Goal: Transaction & Acquisition: Purchase product/service

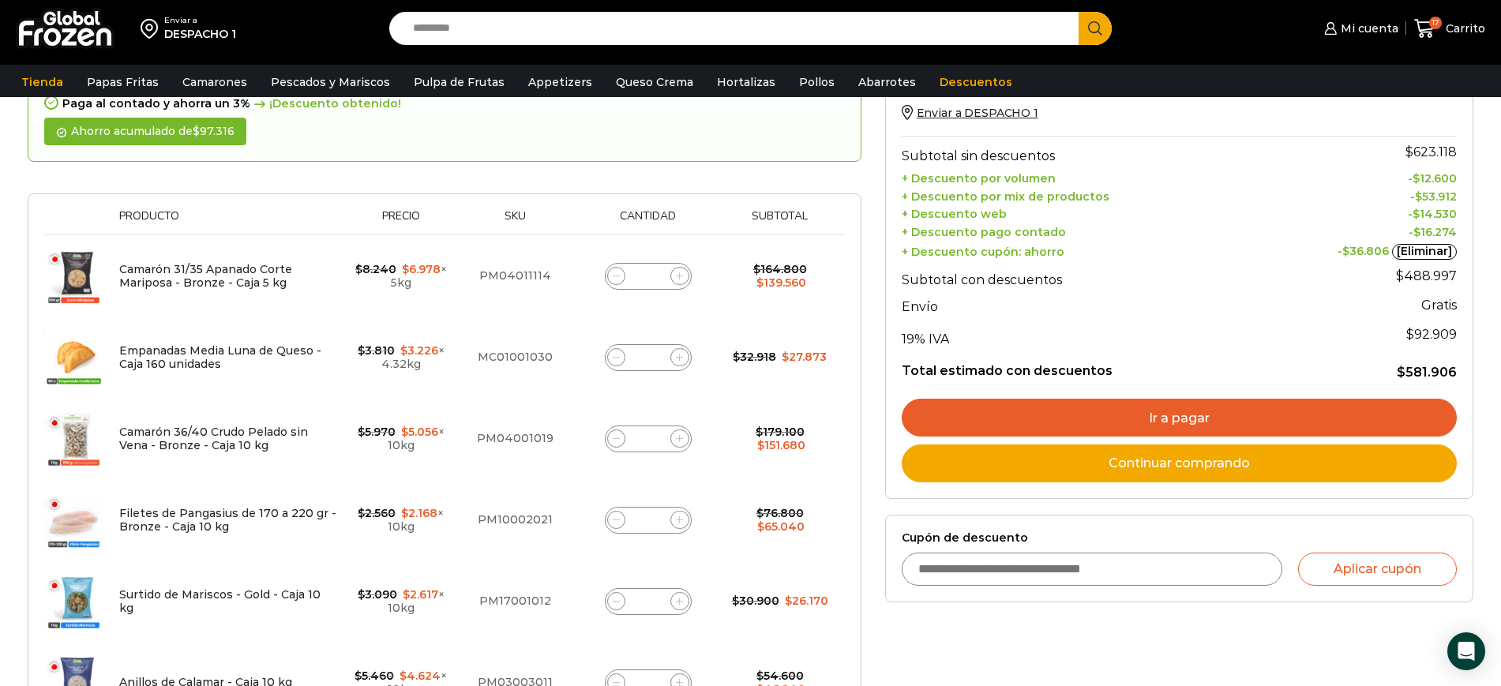
scroll to position [188, 0]
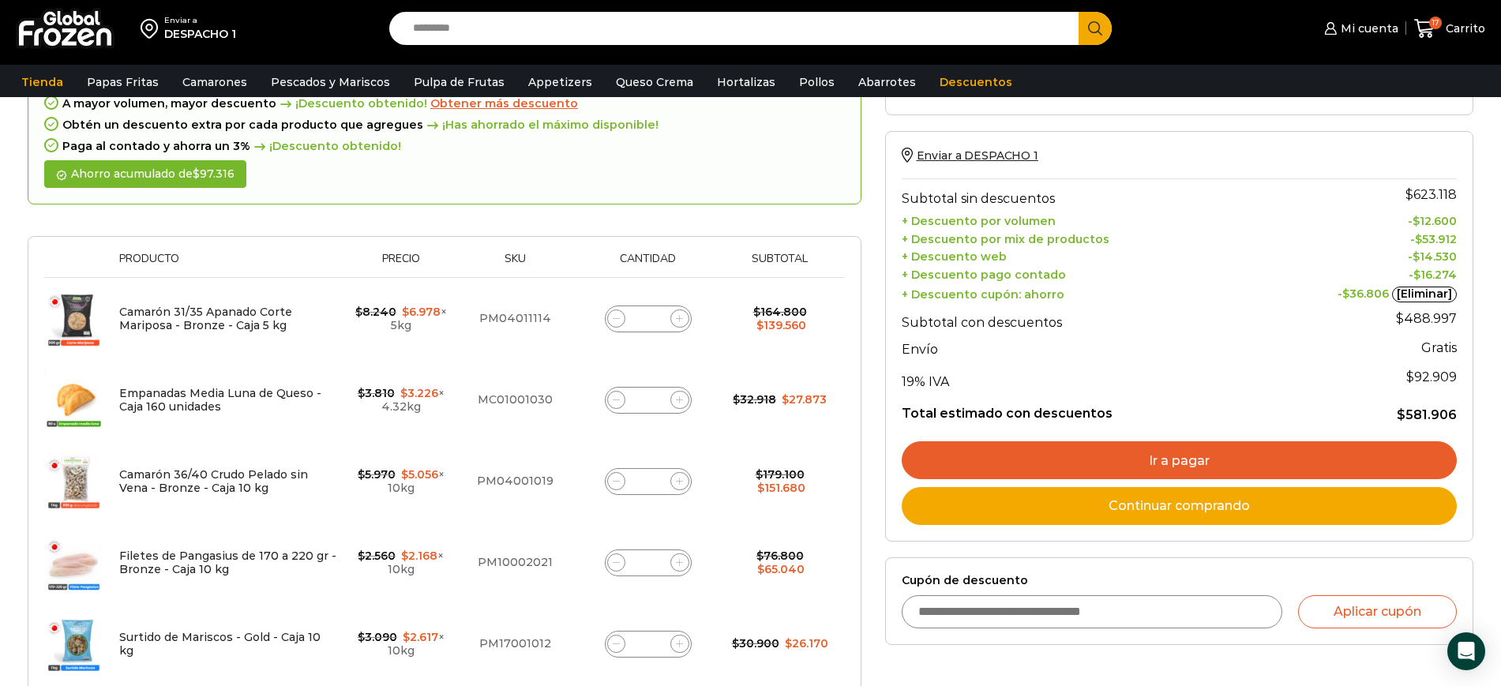
click at [678, 170] on div "¡Mientras más compras, más ahorras! A mayor volumen, mayor descuento ¡Descuento…" at bounding box center [445, 122] width 834 height 166
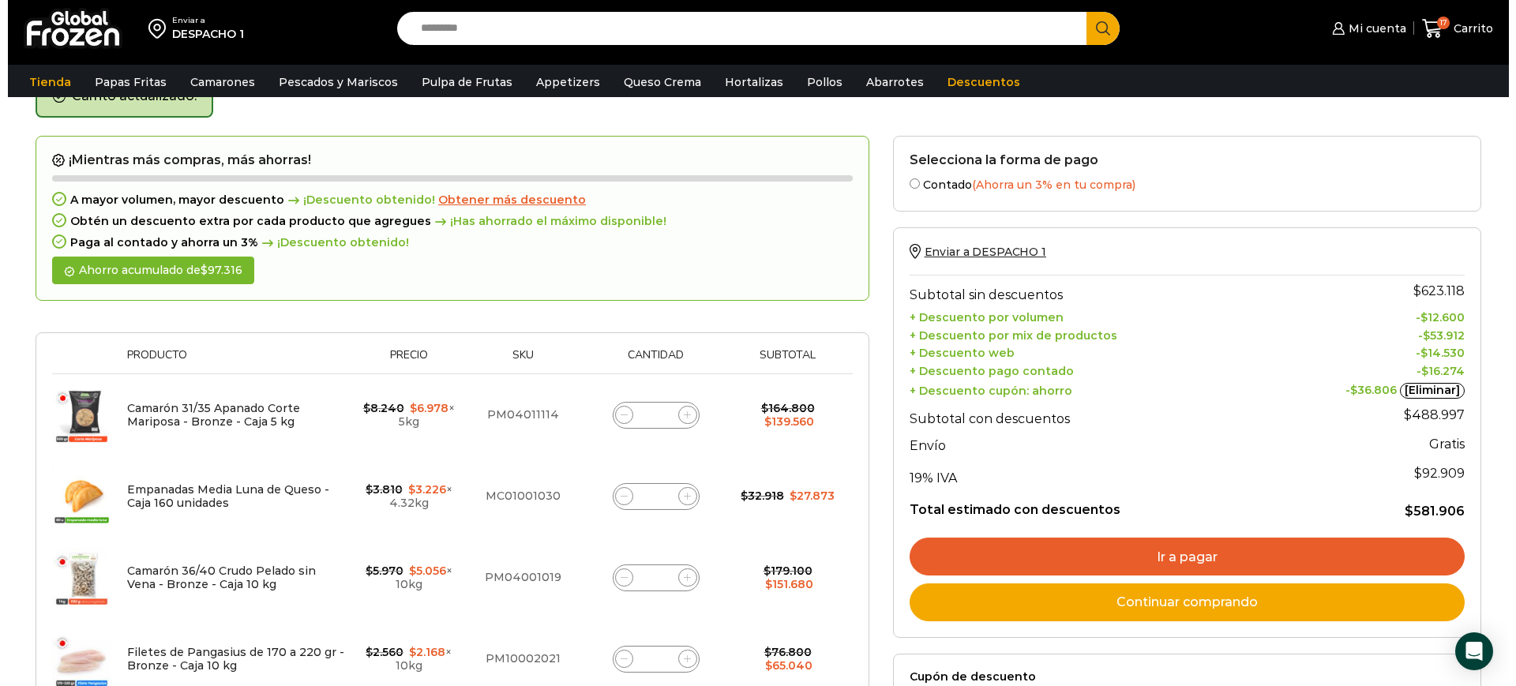
scroll to position [91, 0]
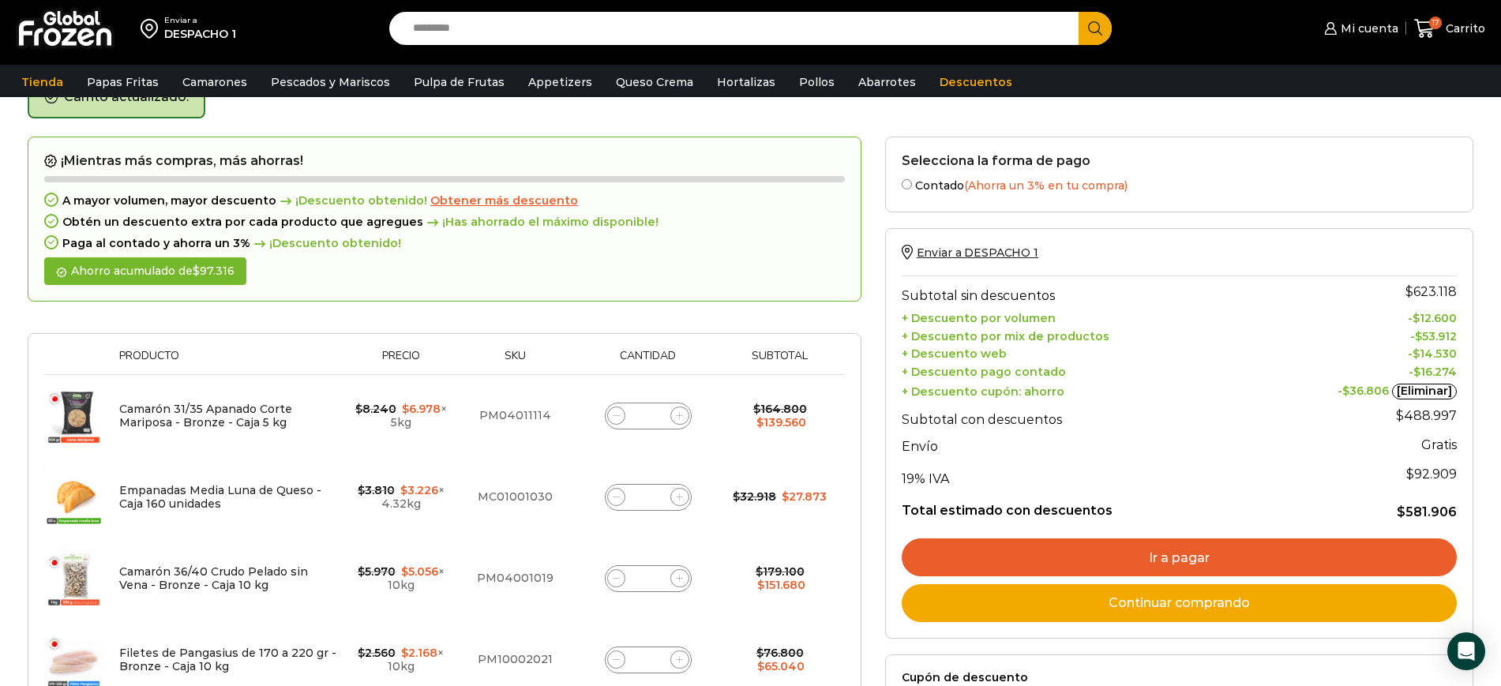
click at [470, 199] on span "Obtener más descuento" at bounding box center [504, 200] width 148 height 14
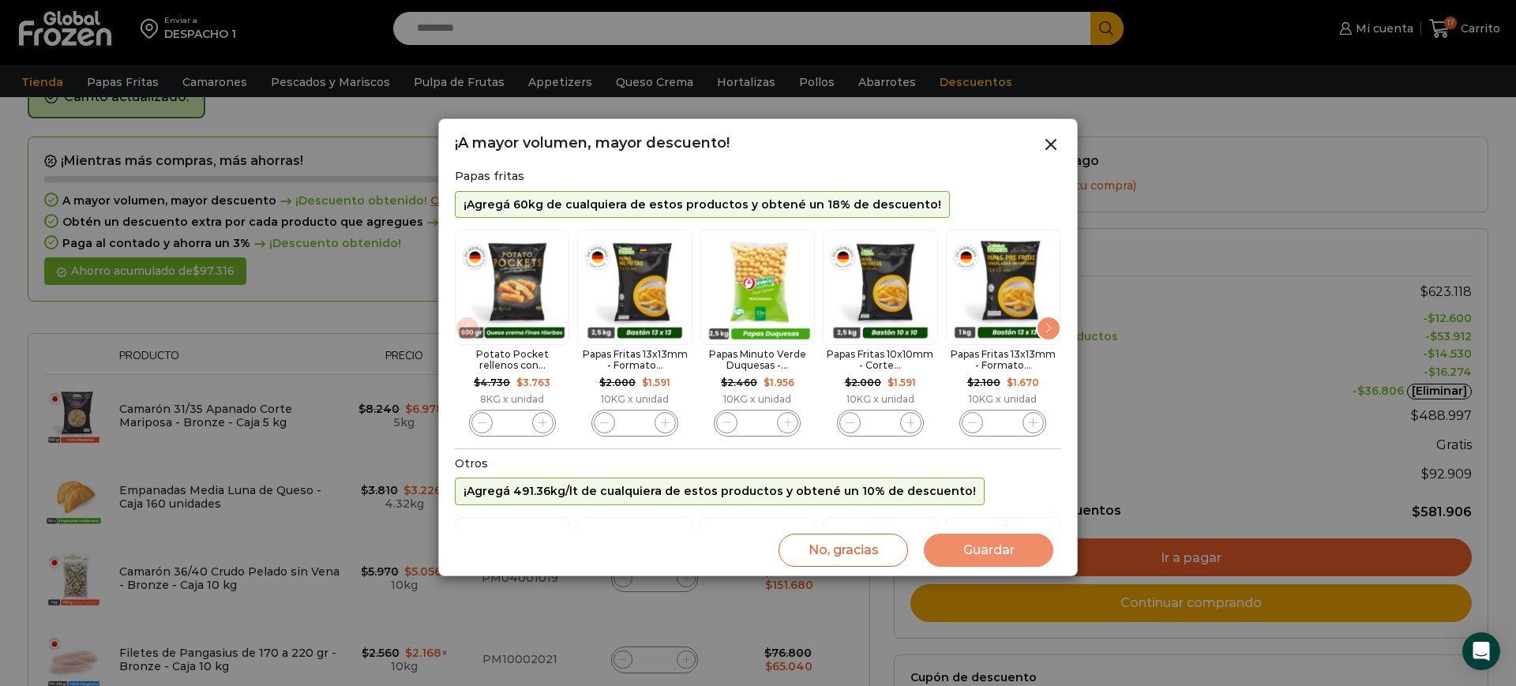
scroll to position [0, 0]
click at [914, 429] on span "4 / 10" at bounding box center [910, 423] width 21 height 21
click at [909, 419] on icon "4 / 10" at bounding box center [911, 423] width 9 height 9
type input "*"
click at [1053, 330] on div "Next slide" at bounding box center [1048, 329] width 25 height 25
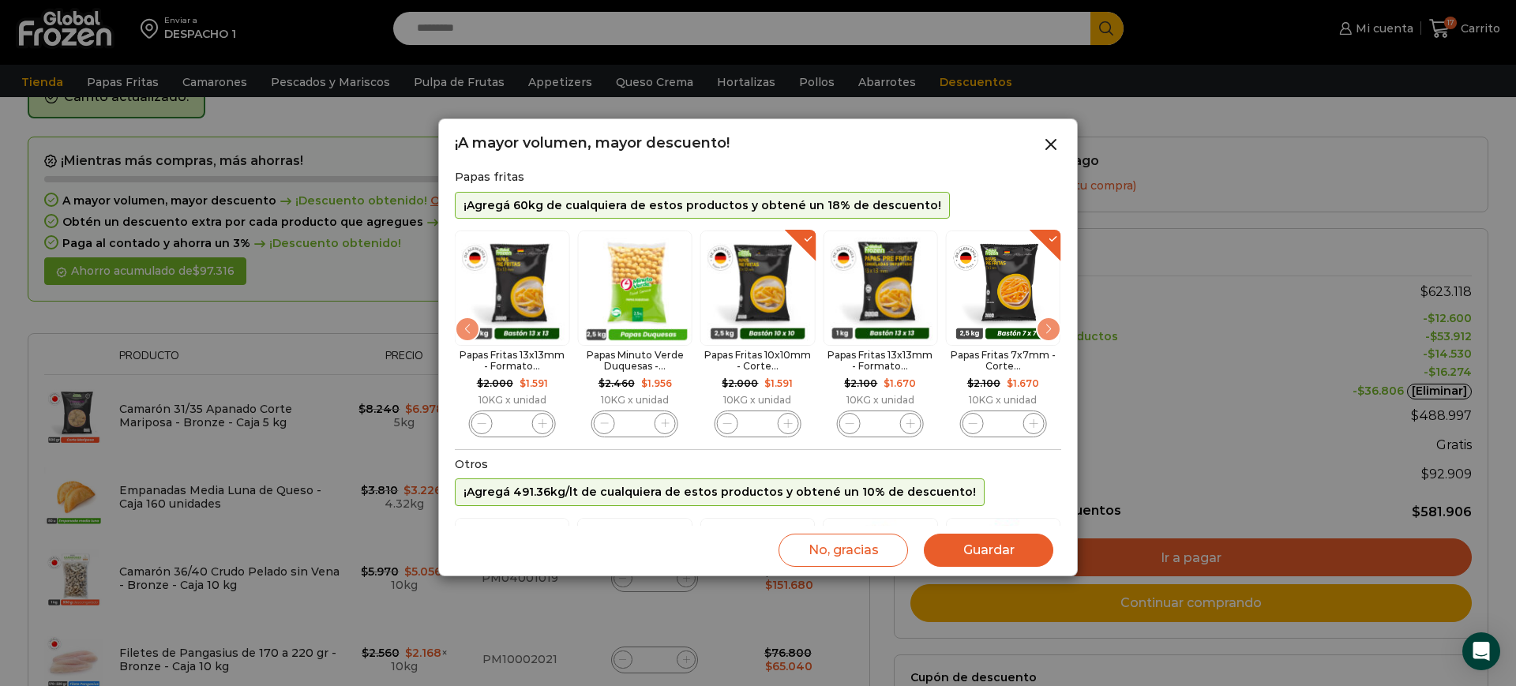
click at [1037, 414] on span "6 / 10" at bounding box center [1033, 423] width 21 height 21
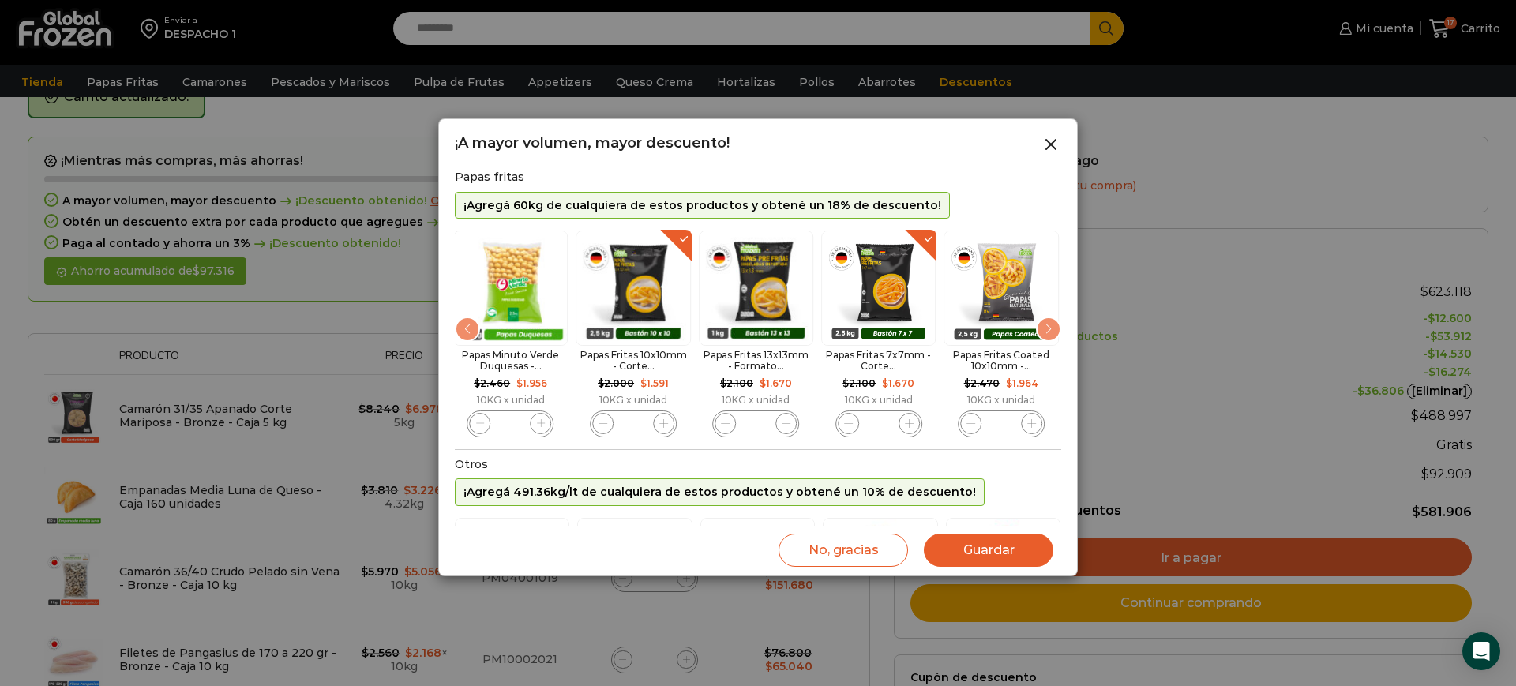
click at [908, 423] on icon "6 / 10" at bounding box center [909, 423] width 9 height 9
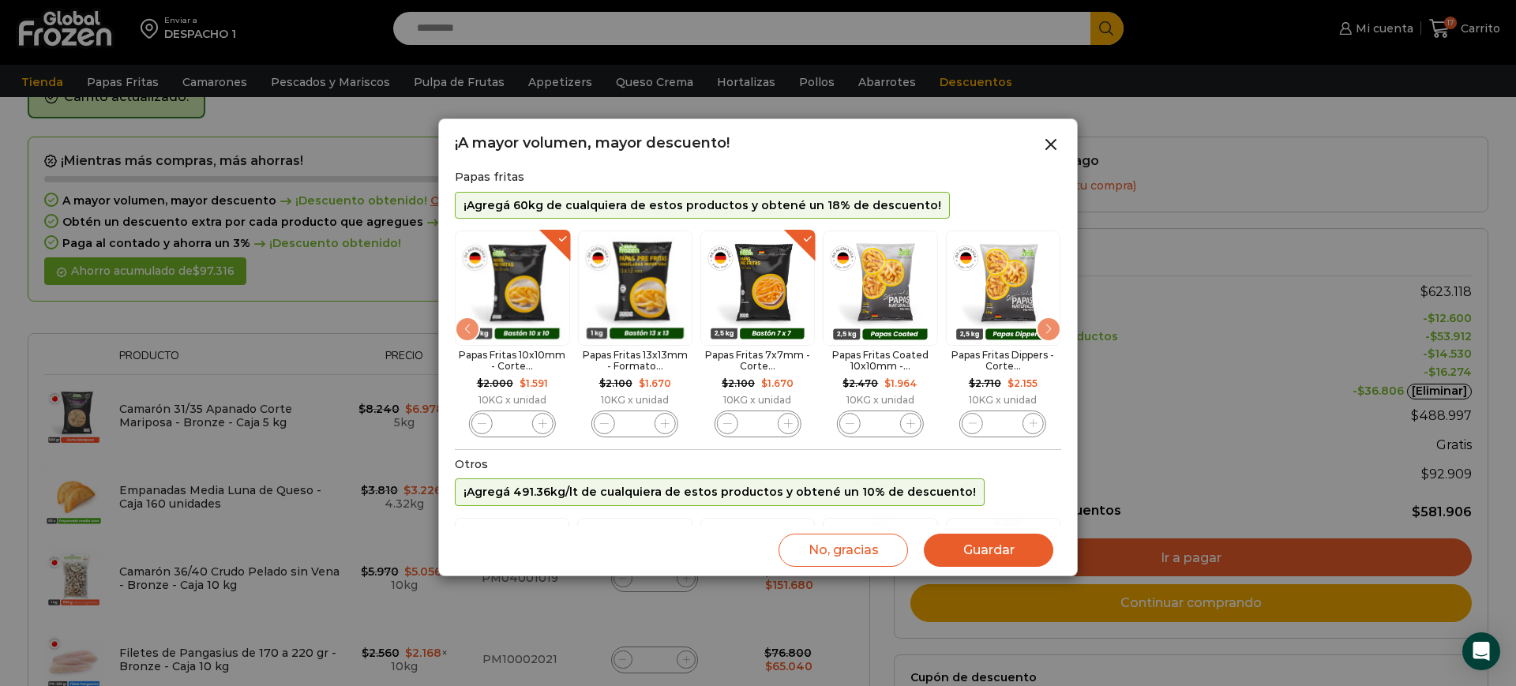
click at [784, 422] on icon "6 / 10" at bounding box center [788, 423] width 9 height 9
type input "*"
click at [974, 544] on button "Guardar" at bounding box center [989, 550] width 130 height 33
click at [1004, 550] on button "Guardar" at bounding box center [989, 550] width 130 height 33
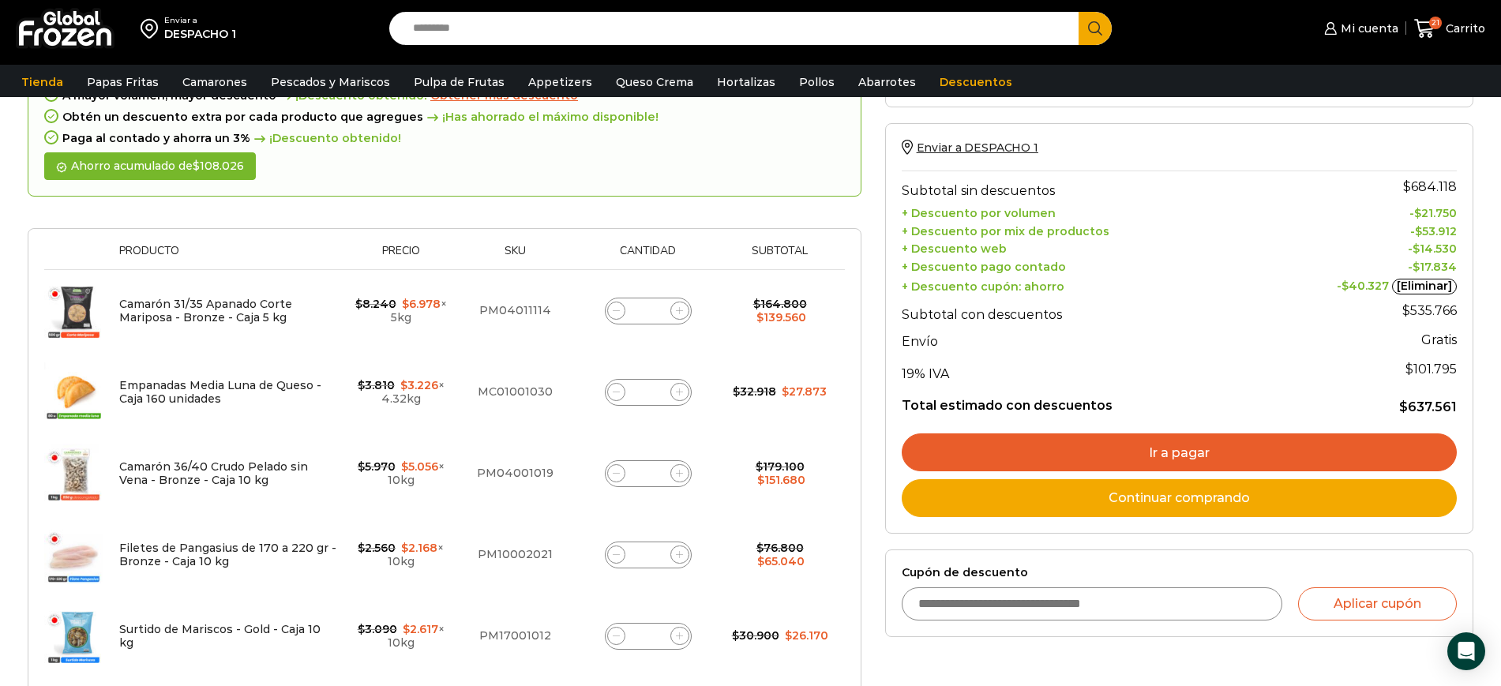
scroll to position [197, 0]
click at [614, 310] on icon at bounding box center [616, 310] width 7 height 0
type input "*"
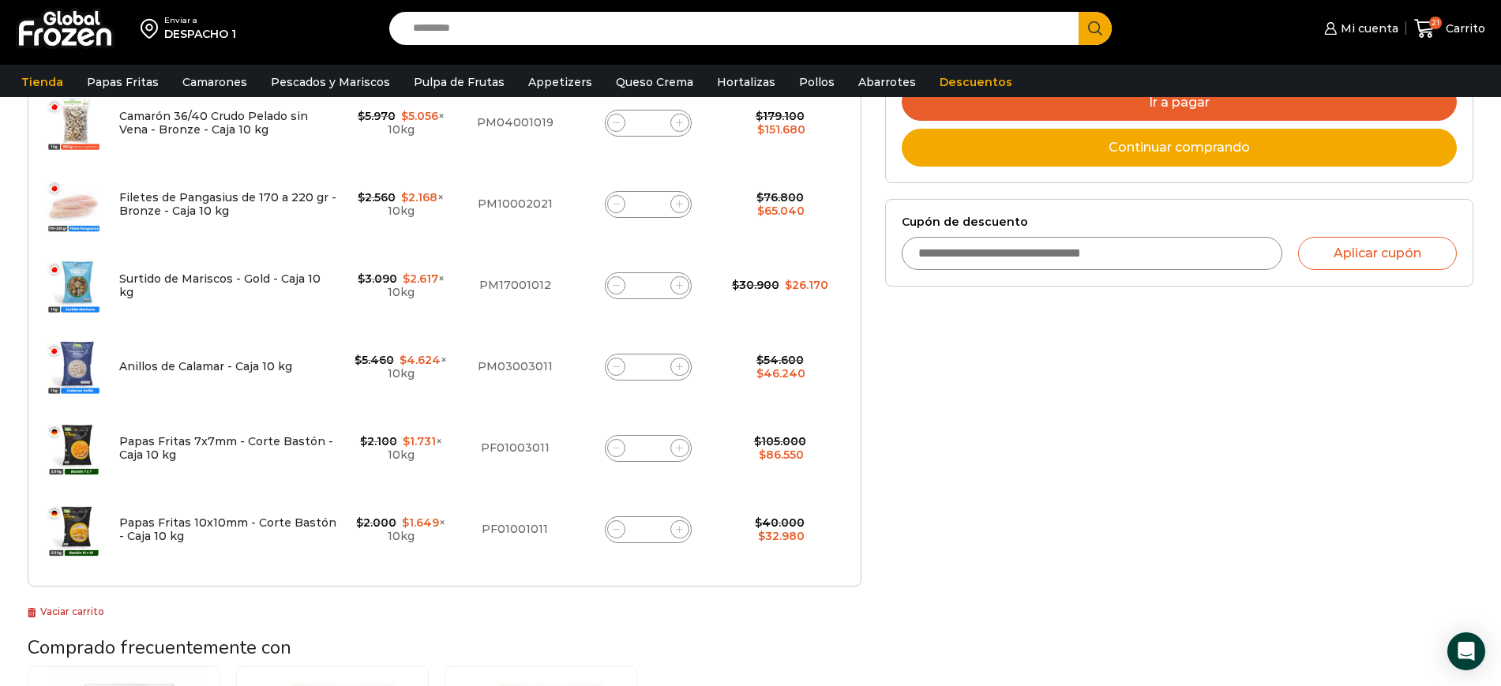
scroll to position [546, 0]
click at [617, 452] on icon at bounding box center [616, 448] width 7 height 7
type input "*"
click at [619, 534] on span at bounding box center [616, 530] width 19 height 19
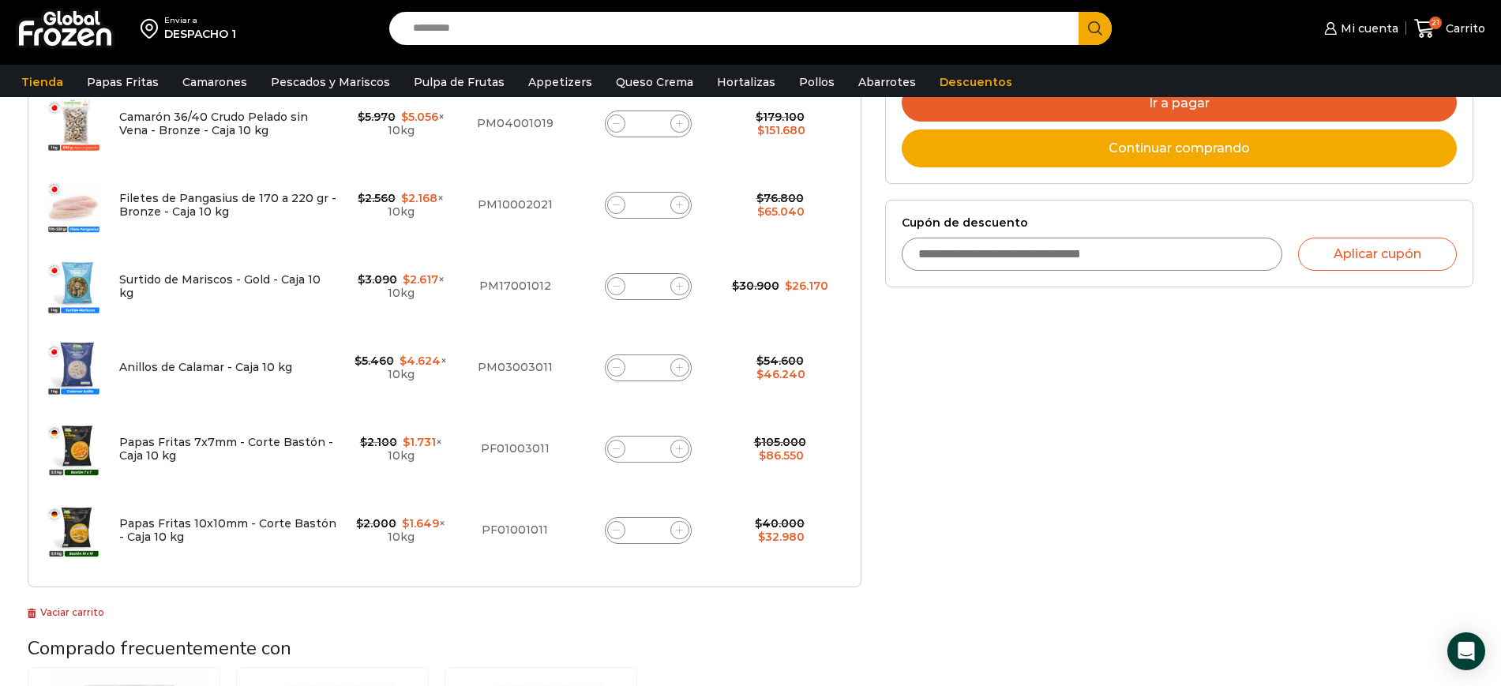
type input "*"
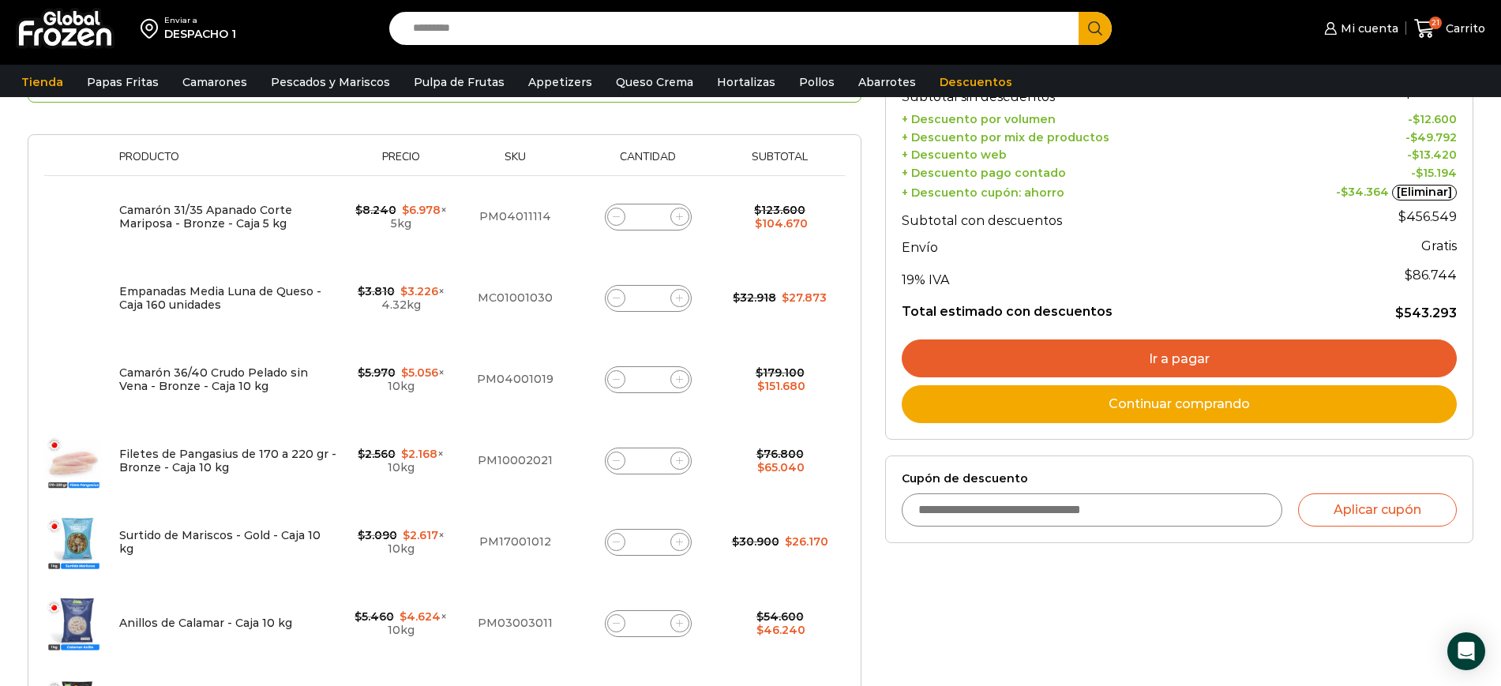
scroll to position [289, 0]
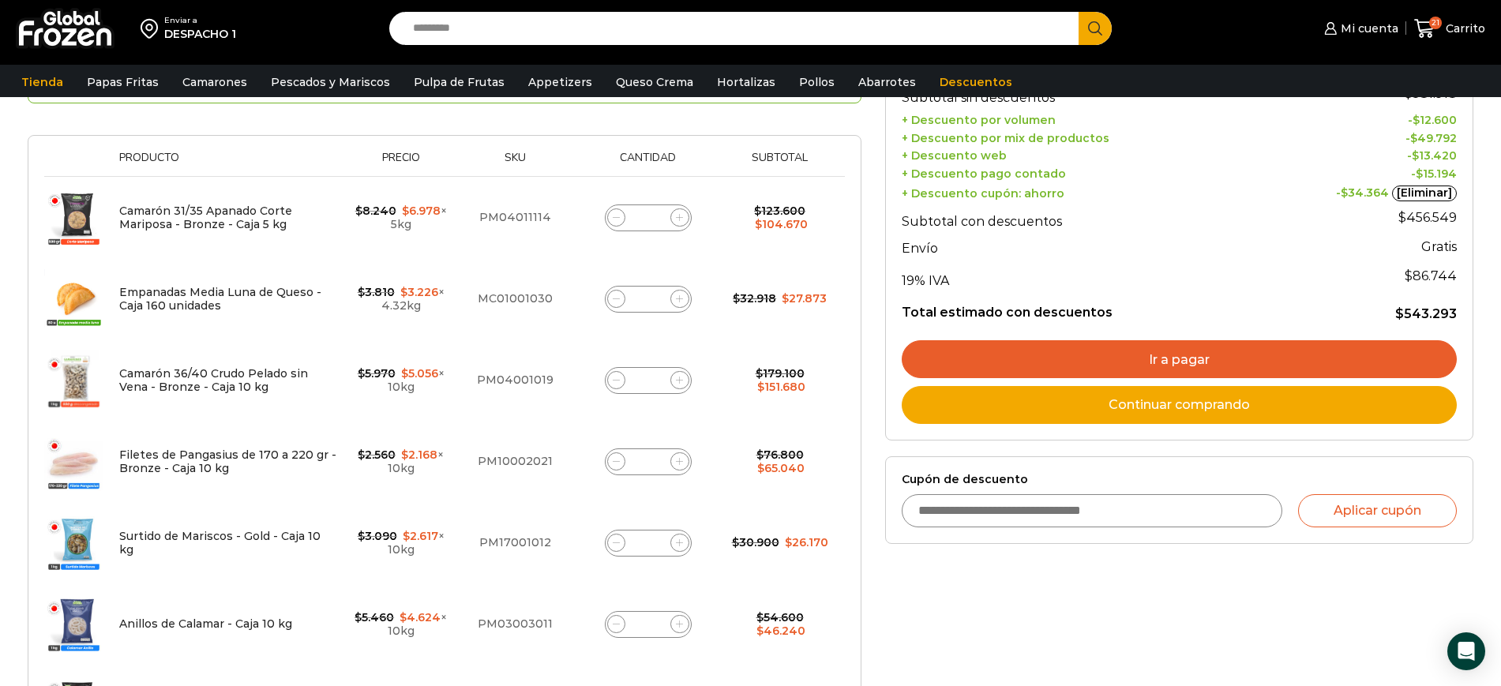
drag, startPoint x: 1228, startPoint y: 615, endPoint x: 1174, endPoint y: 610, distance: 53.9
click at [1228, 614] on div "Selecciona la forma de pago Contado (Ahorra un 3% en tu compra) Seleccionar Env…" at bounding box center [1179, 539] width 612 height 1203
click at [611, 542] on span at bounding box center [616, 543] width 19 height 19
type input "*"
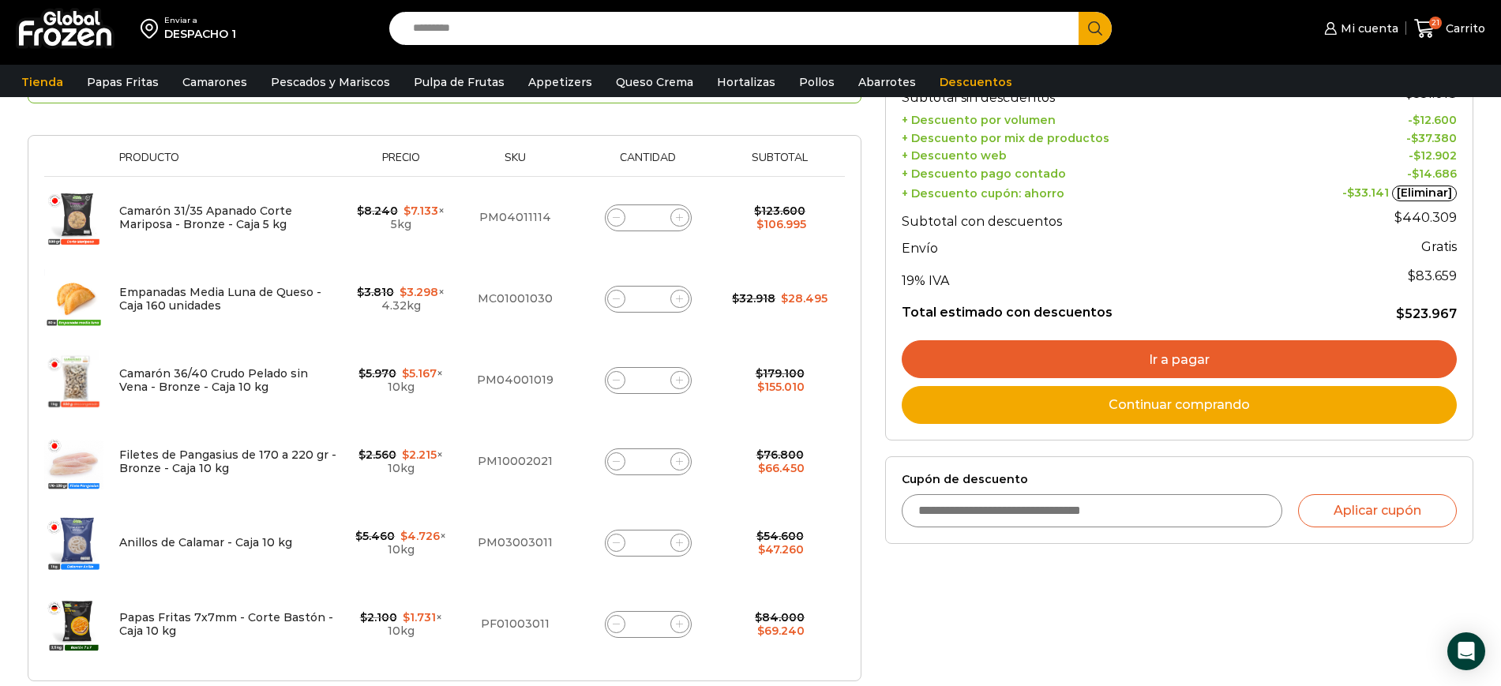
click at [998, 599] on div "Selecciona la forma de pago Contado (Ahorra un 3% en tu compra) Seleccionar Env…" at bounding box center [1179, 498] width 612 height 1121
click at [678, 220] on icon at bounding box center [679, 217] width 7 height 7
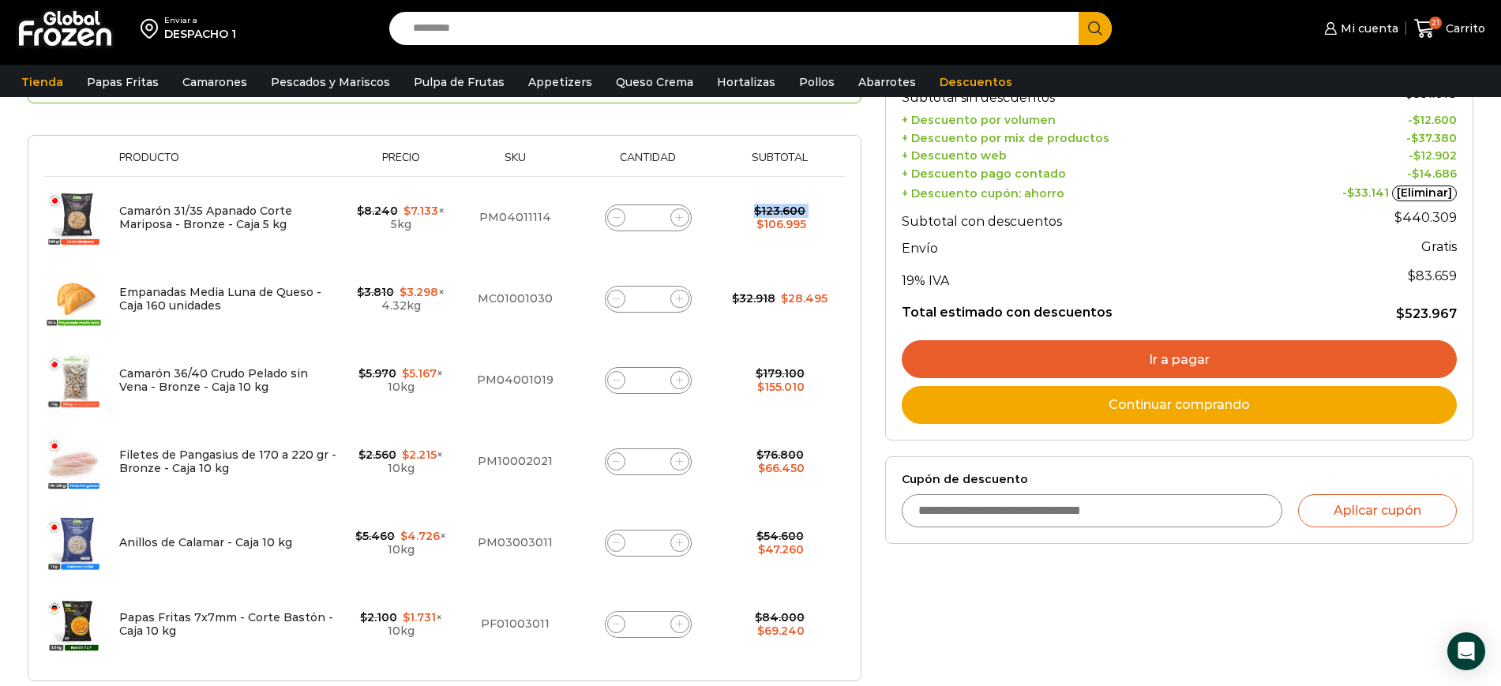
click at [678, 220] on icon at bounding box center [679, 217] width 7 height 7
type input "*"
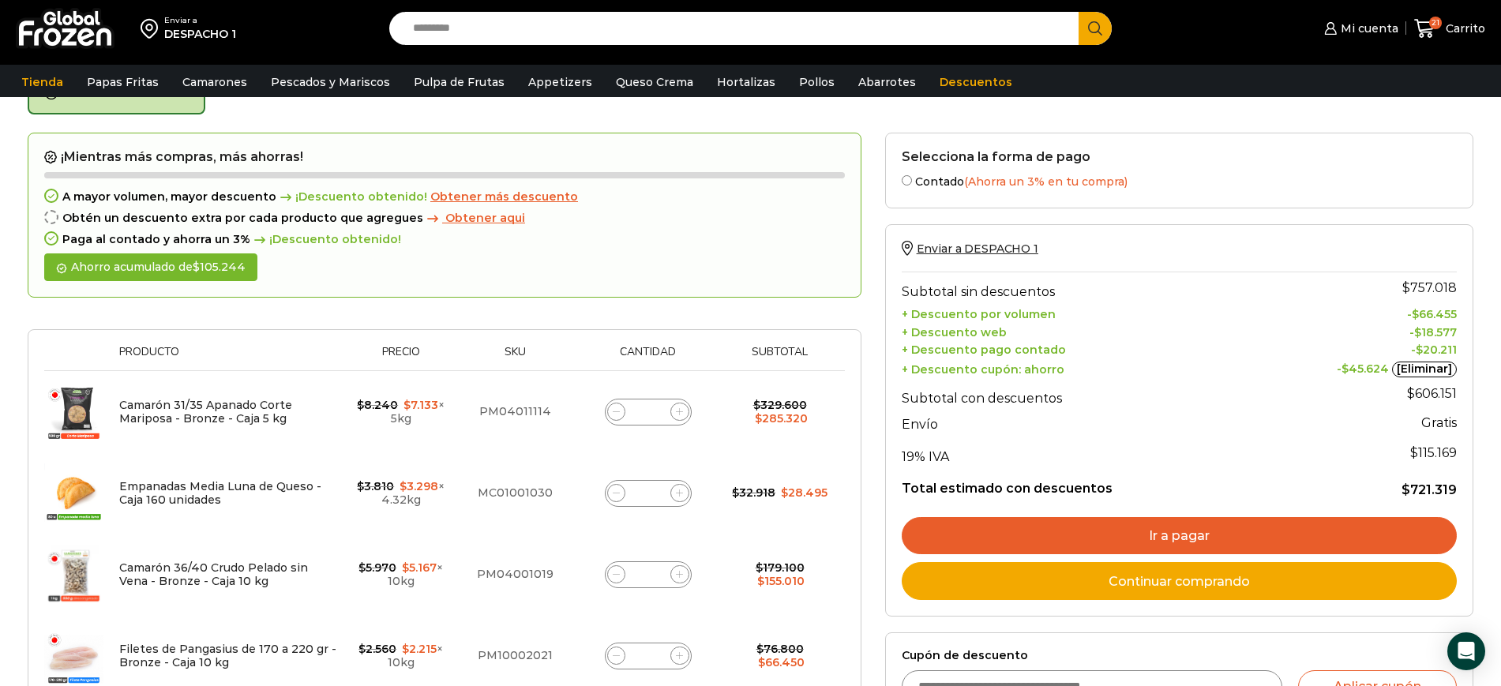
scroll to position [89, 0]
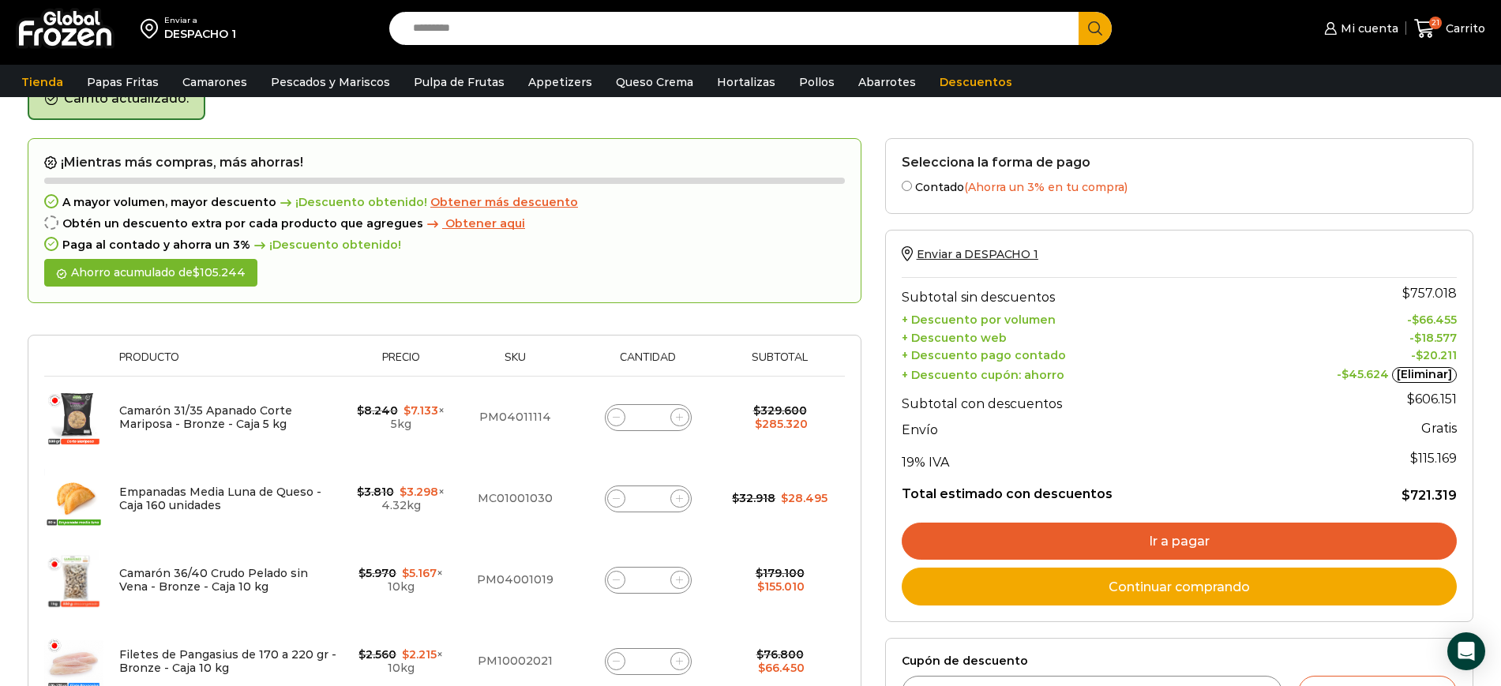
drag, startPoint x: 654, startPoint y: 415, endPoint x: 640, endPoint y: 407, distance: 16.3
click at [640, 407] on input "*" at bounding box center [648, 418] width 22 height 22
click at [619, 423] on span at bounding box center [616, 417] width 19 height 19
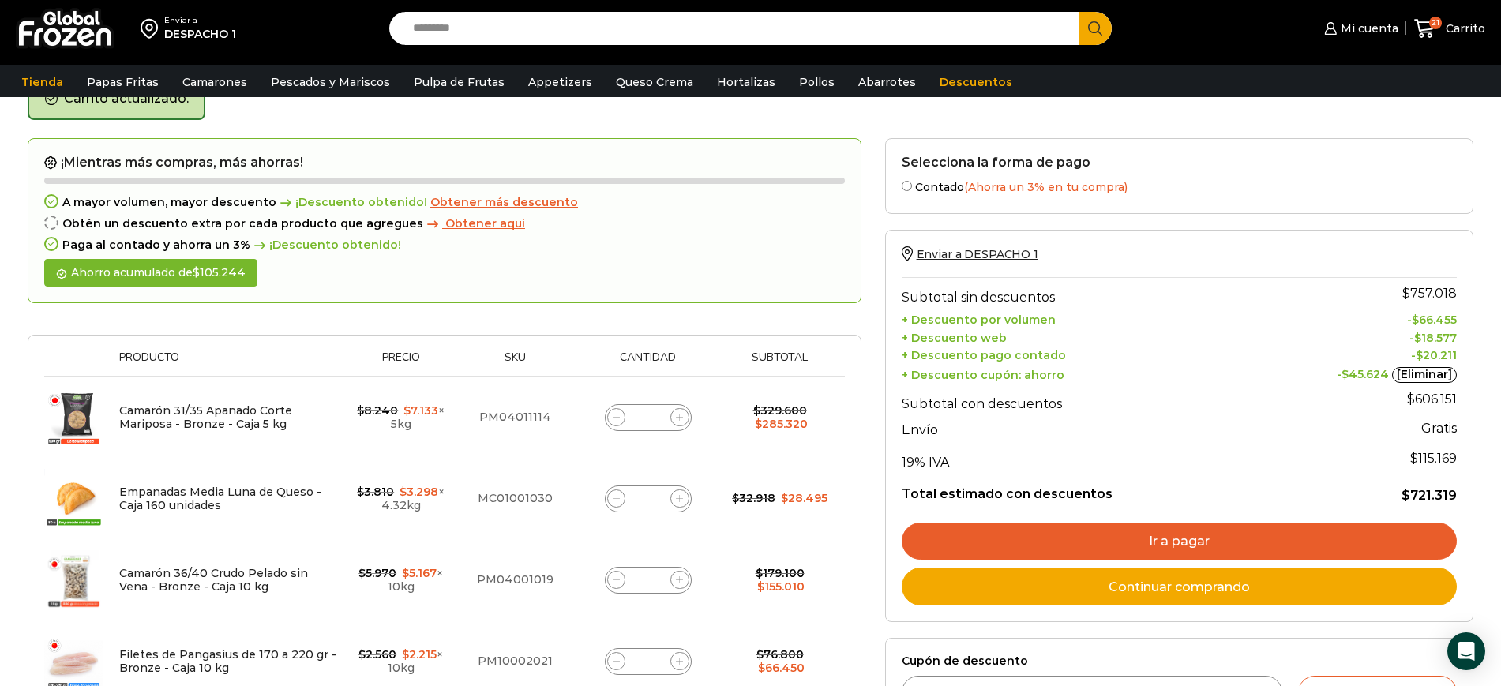
click at [619, 423] on span at bounding box center [616, 417] width 19 height 19
type input "*"
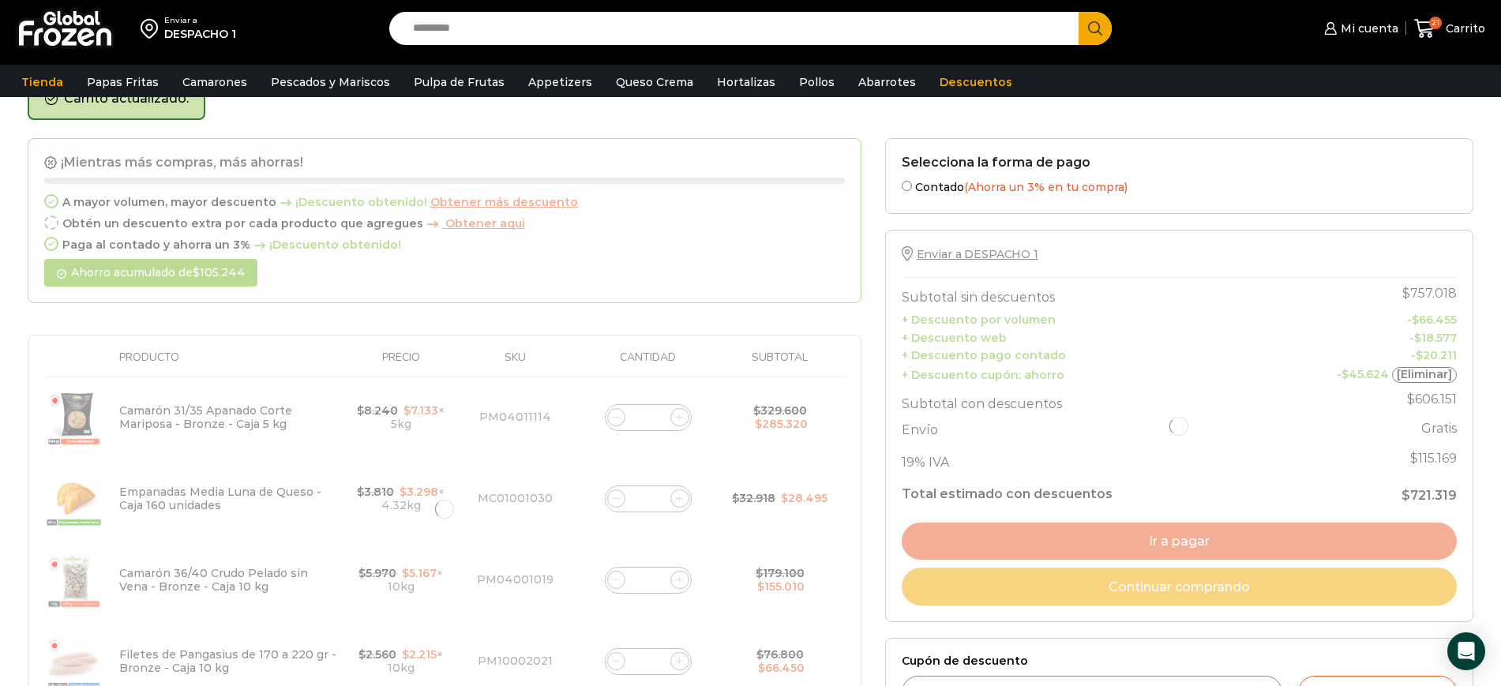
click at [619, 423] on div at bounding box center [445, 510] width 834 height 744
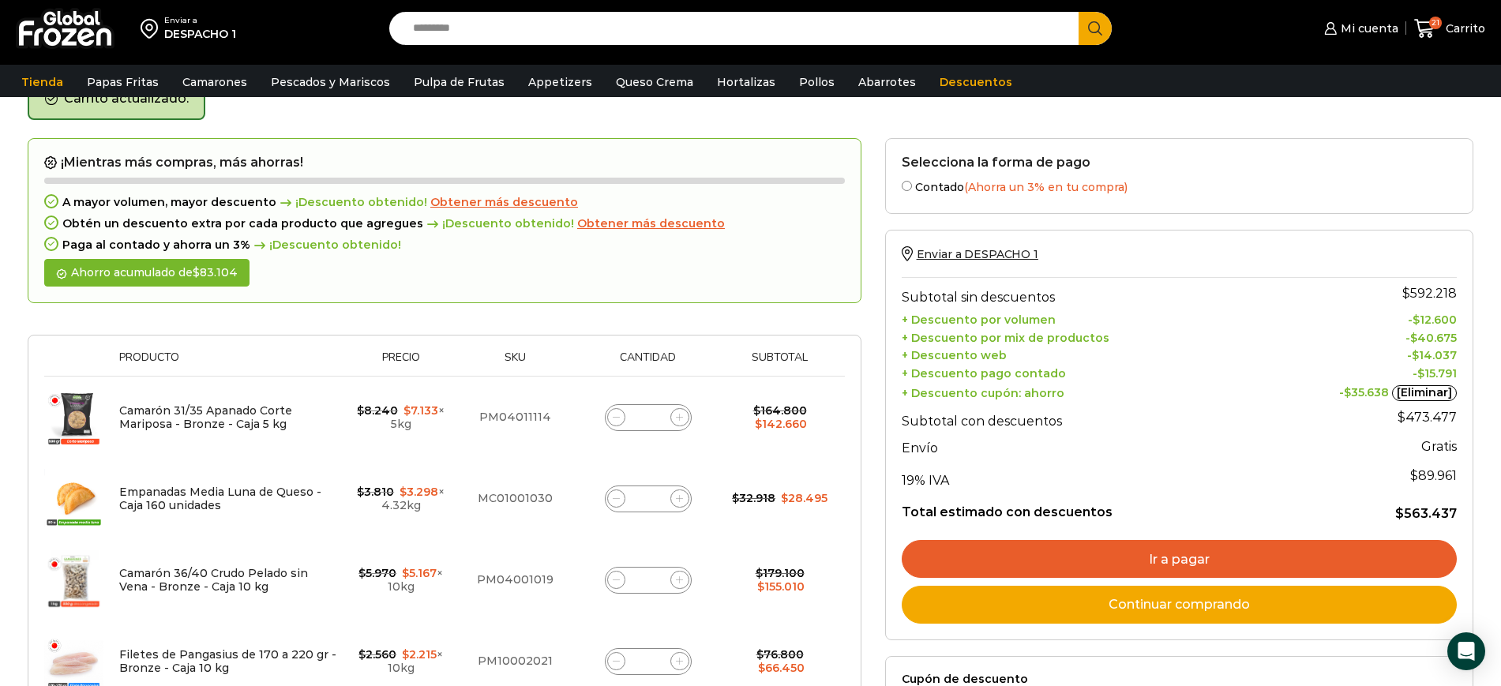
click at [610, 420] on span at bounding box center [616, 417] width 19 height 19
type input "*"
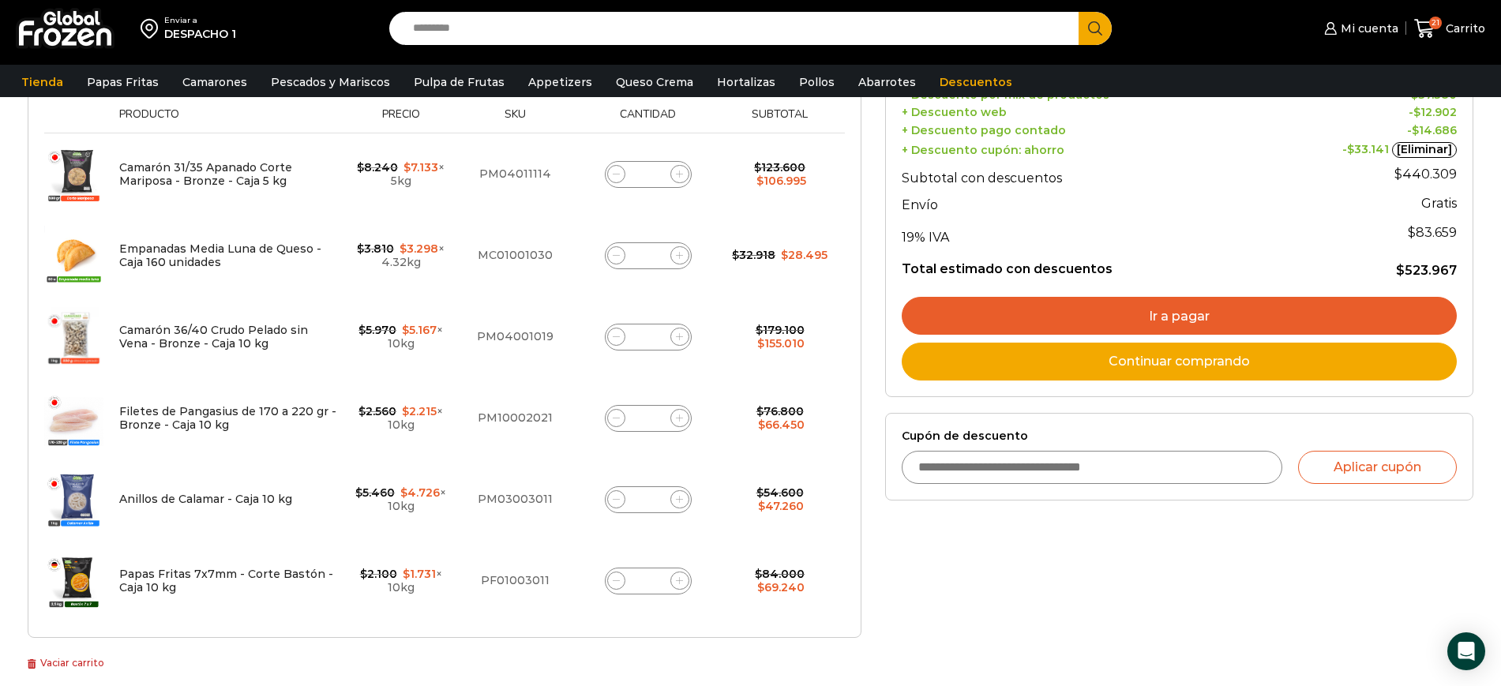
scroll to position [334, 0]
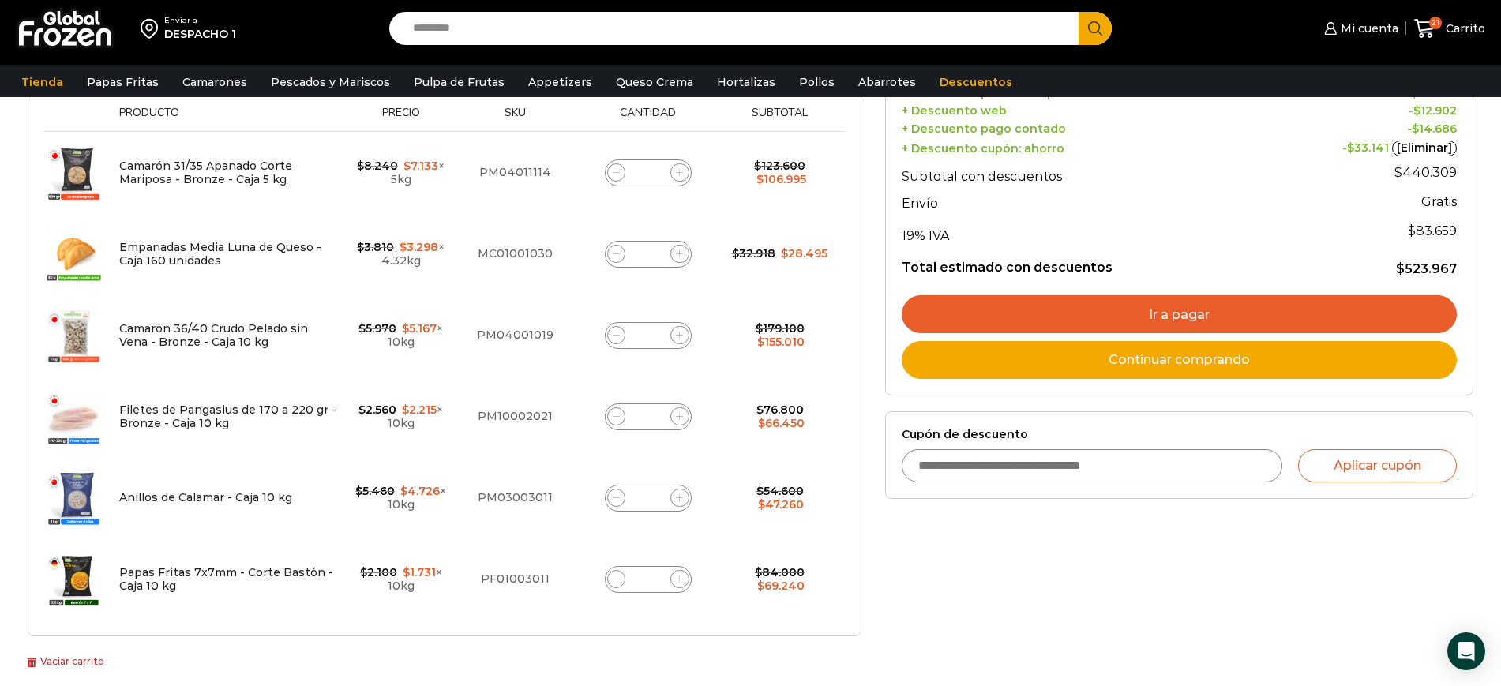
click at [1106, 307] on link "Ir a pagar" at bounding box center [1179, 314] width 555 height 38
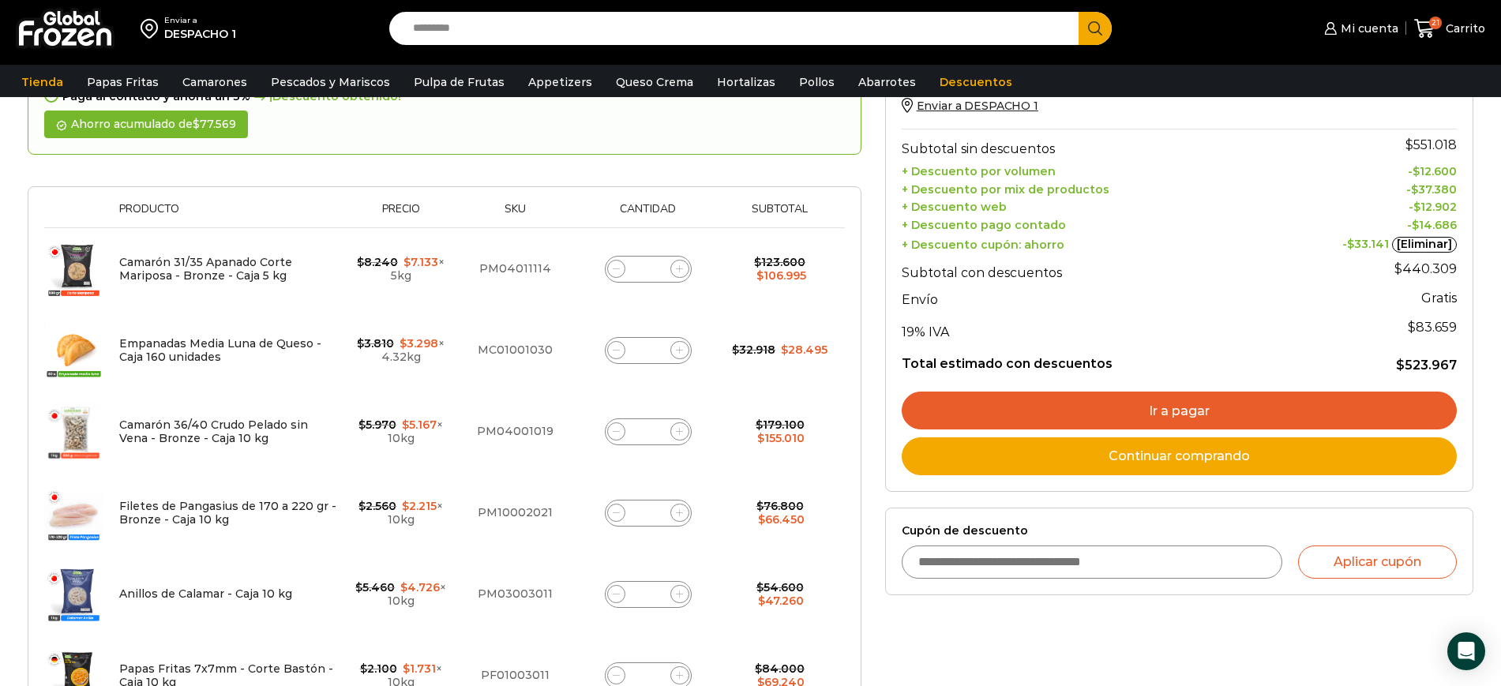
scroll to position [232, 0]
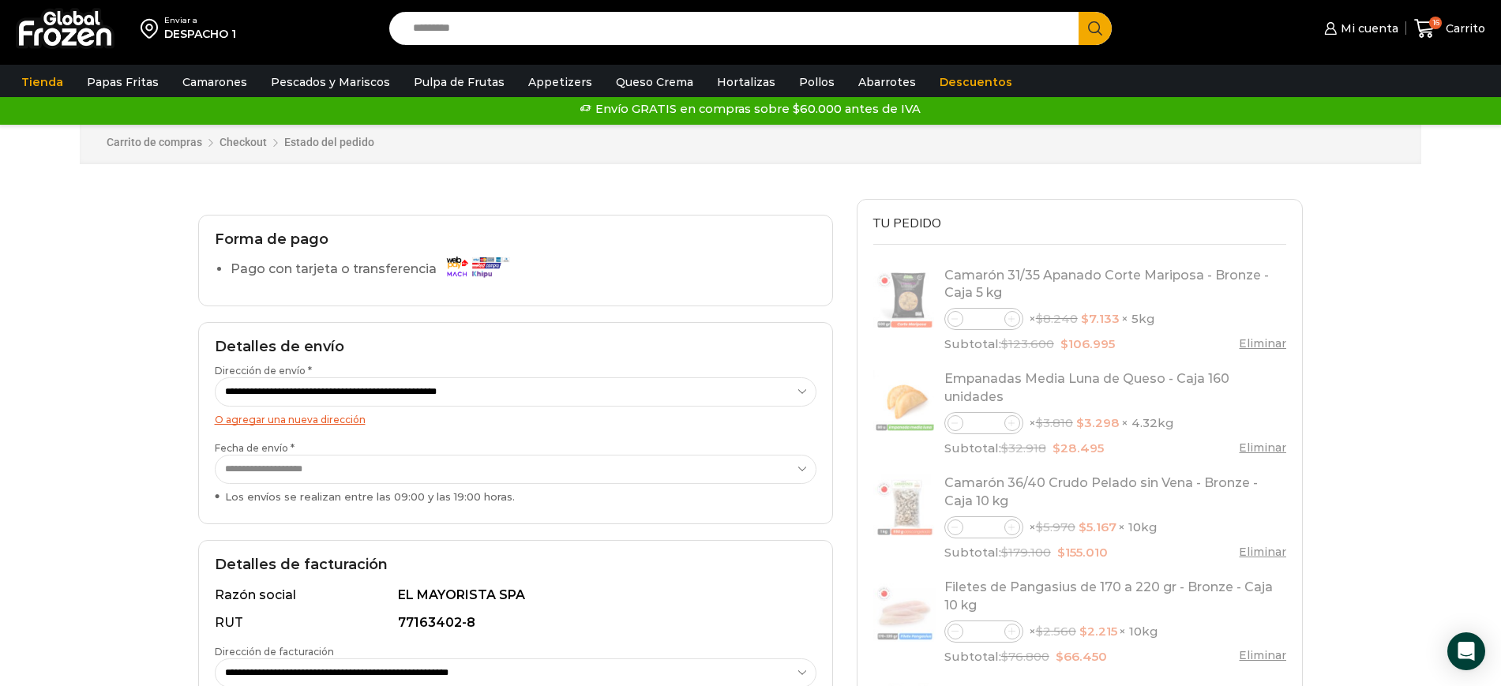
scroll to position [13, 0]
click at [704, 381] on select "**********" at bounding box center [516, 391] width 602 height 29
click at [706, 381] on select "**********" at bounding box center [516, 391] width 602 height 29
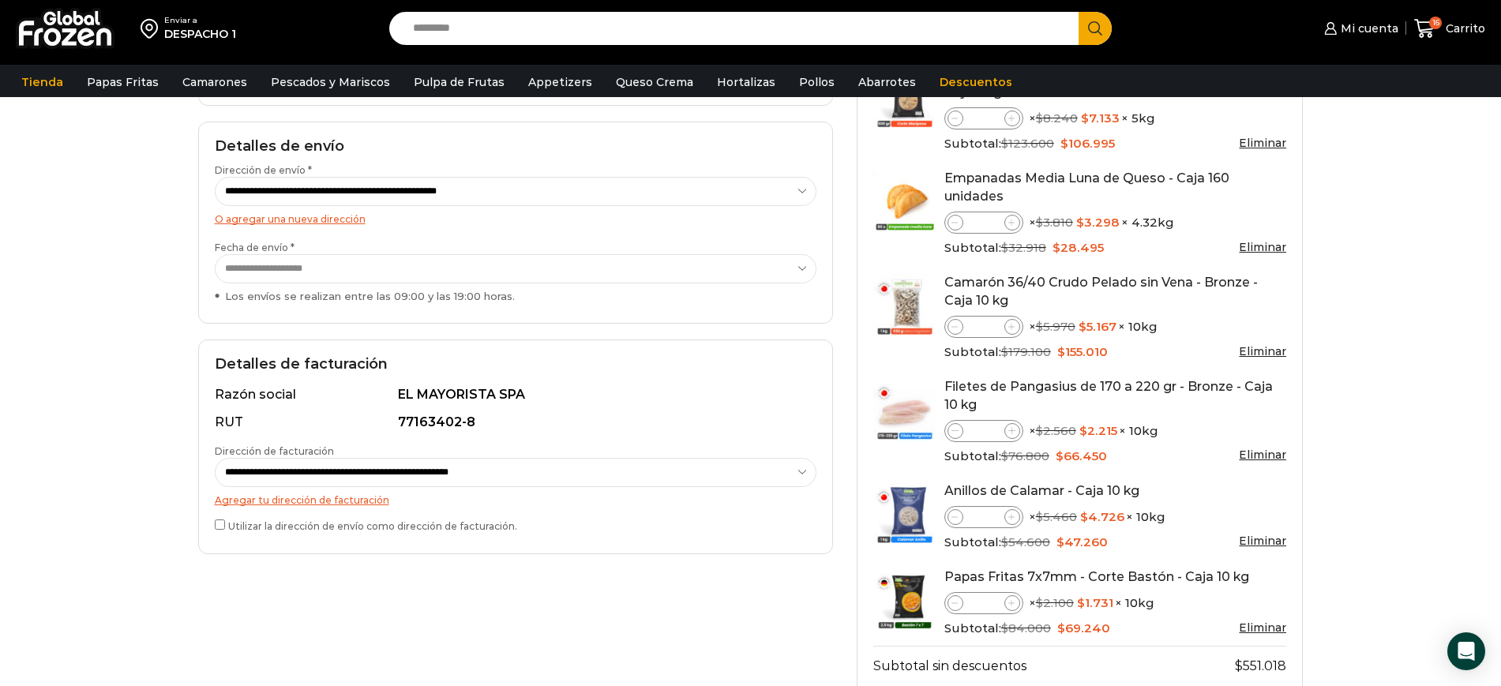
scroll to position [212, 0]
click at [274, 503] on link "Agregar tu dirección de facturación" at bounding box center [302, 501] width 175 height 12
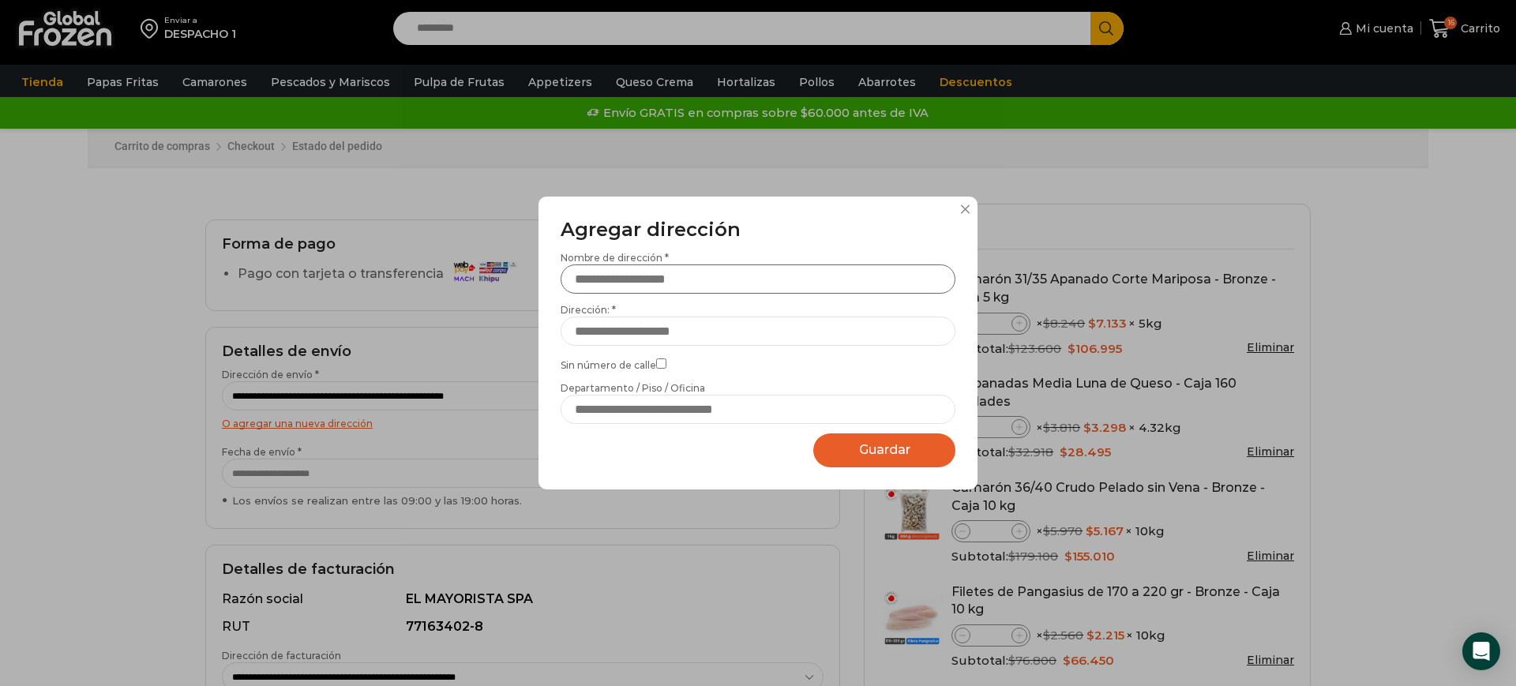
click at [686, 284] on input "Nombre de dirección *" at bounding box center [758, 279] width 395 height 29
type input "**********"
click at [674, 329] on input "Dirección: *" at bounding box center [758, 331] width 395 height 29
type input "**********"
click at [669, 408] on input "Departamento / Piso / Oficina" at bounding box center [758, 409] width 395 height 29
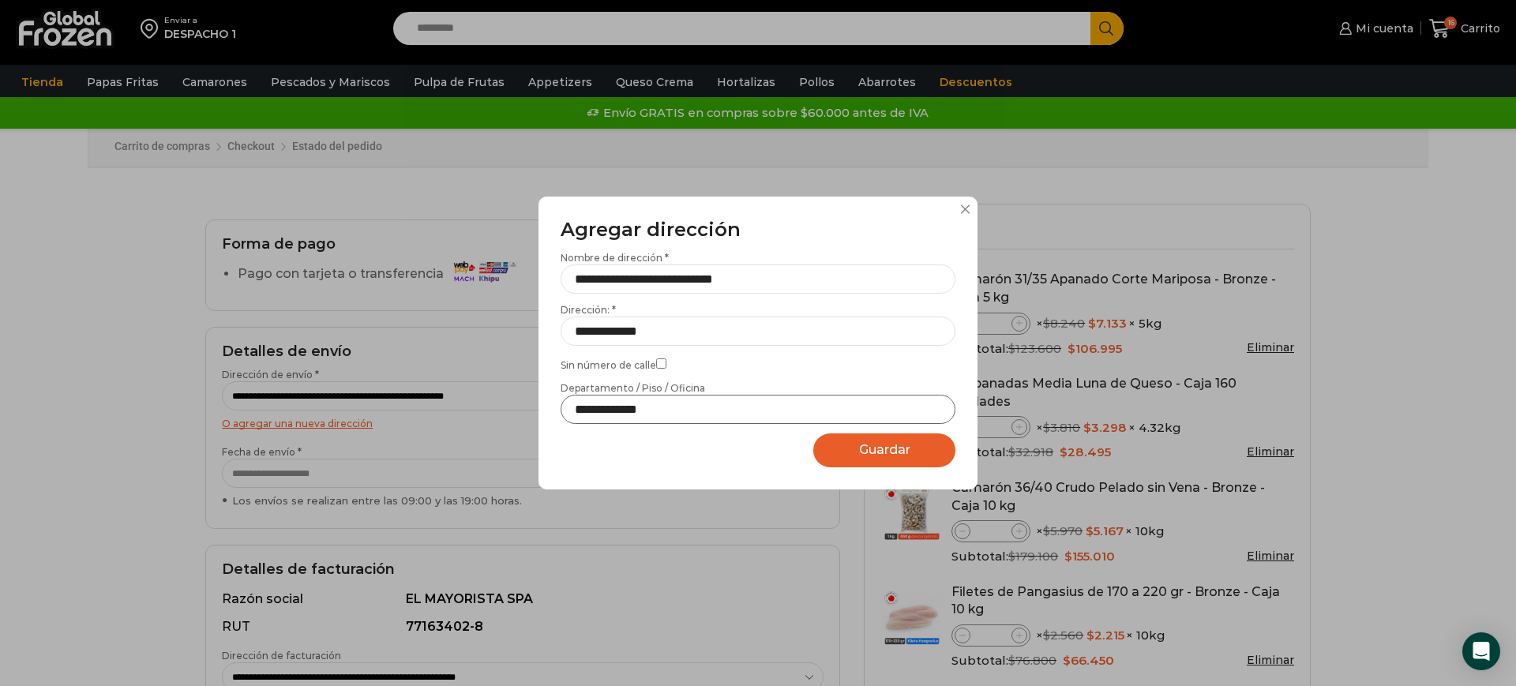
type input "**********"
drag, startPoint x: 873, startPoint y: 445, endPoint x: 864, endPoint y: 453, distance: 12.3
click at [874, 445] on span "Guardar" at bounding box center [884, 449] width 51 height 15
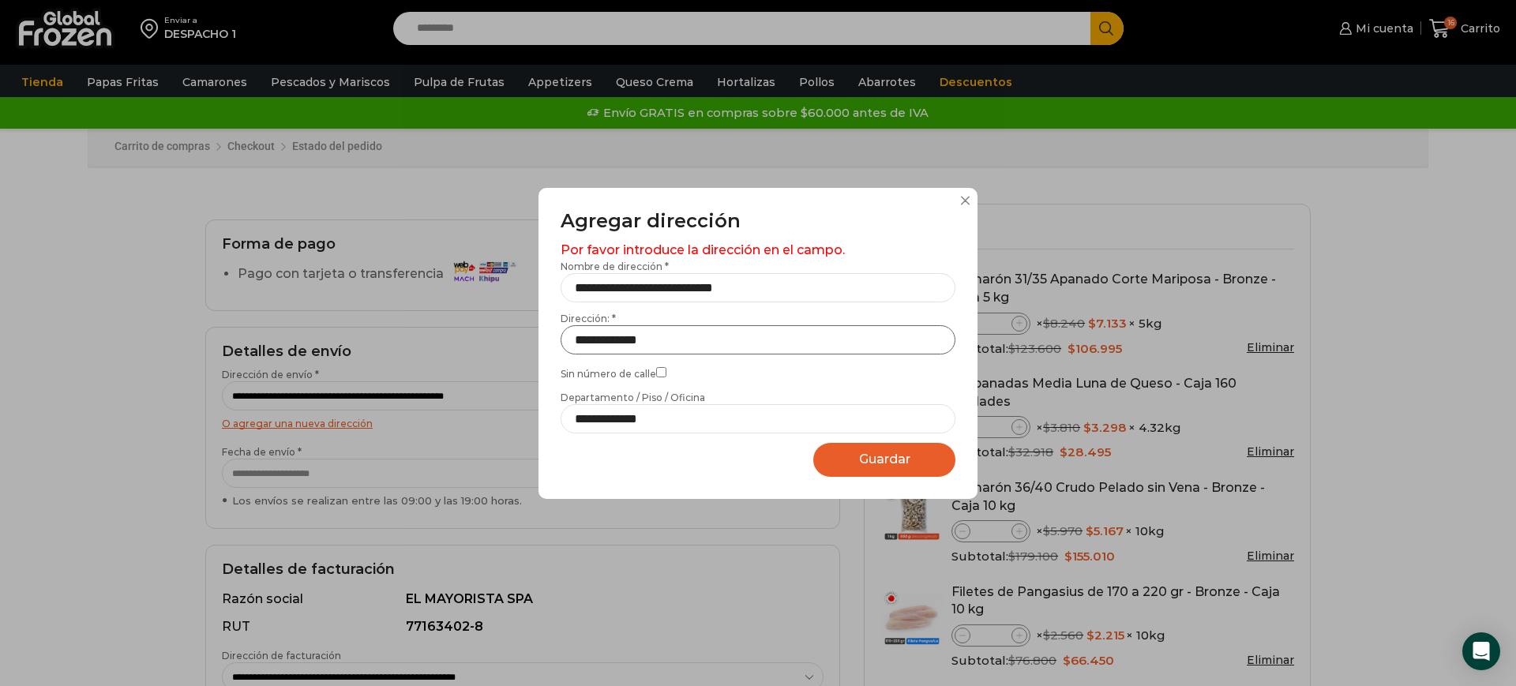
click at [729, 336] on input "**********" at bounding box center [758, 339] width 395 height 29
click at [808, 287] on input "**********" at bounding box center [758, 287] width 395 height 29
click at [577, 288] on input "**********" at bounding box center [758, 287] width 395 height 29
click at [622, 338] on input "**********" at bounding box center [758, 339] width 395 height 29
drag, startPoint x: 707, startPoint y: 345, endPoint x: 515, endPoint y: 348, distance: 191.9
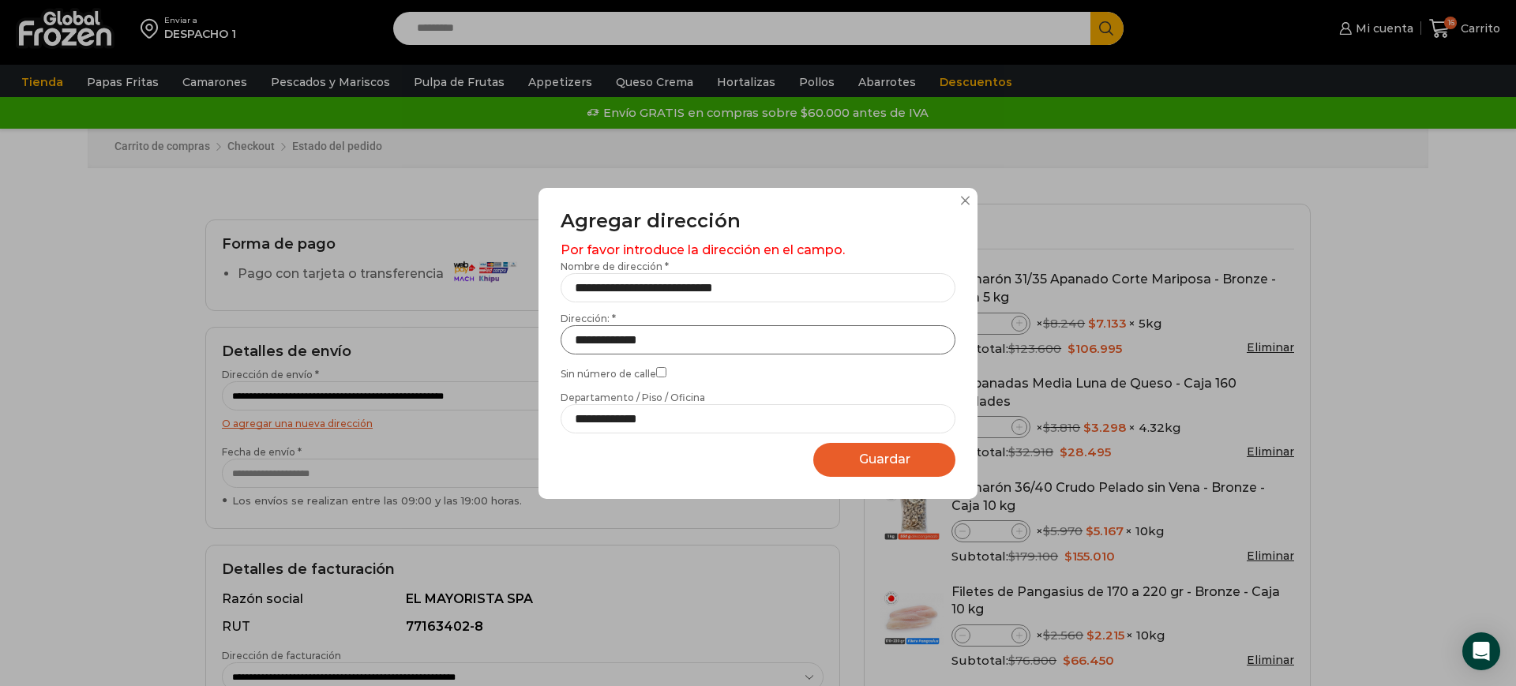
click at [515, 348] on div "**********" at bounding box center [758, 343] width 1516 height 686
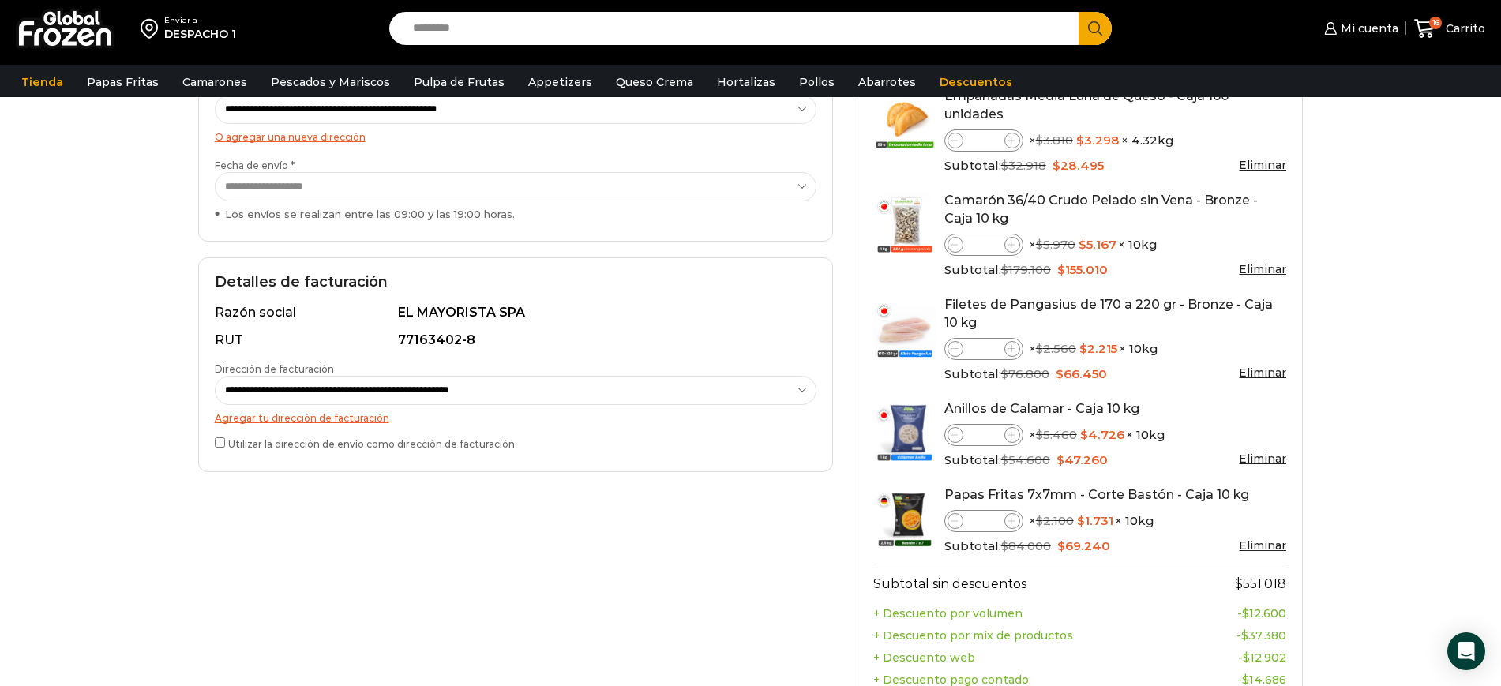
scroll to position [295, 0]
click at [331, 415] on link "Agregar tu dirección de facturación" at bounding box center [302, 417] width 175 height 12
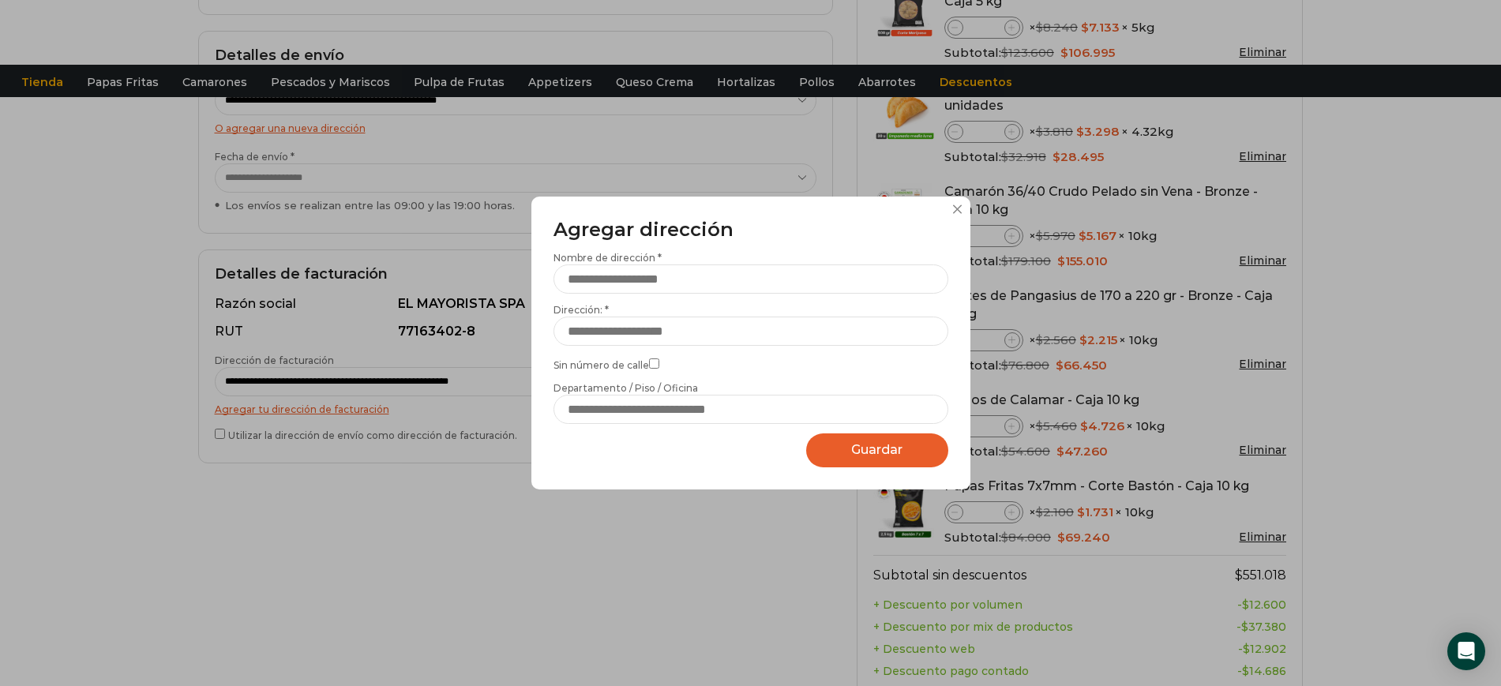
scroll to position [0, 0]
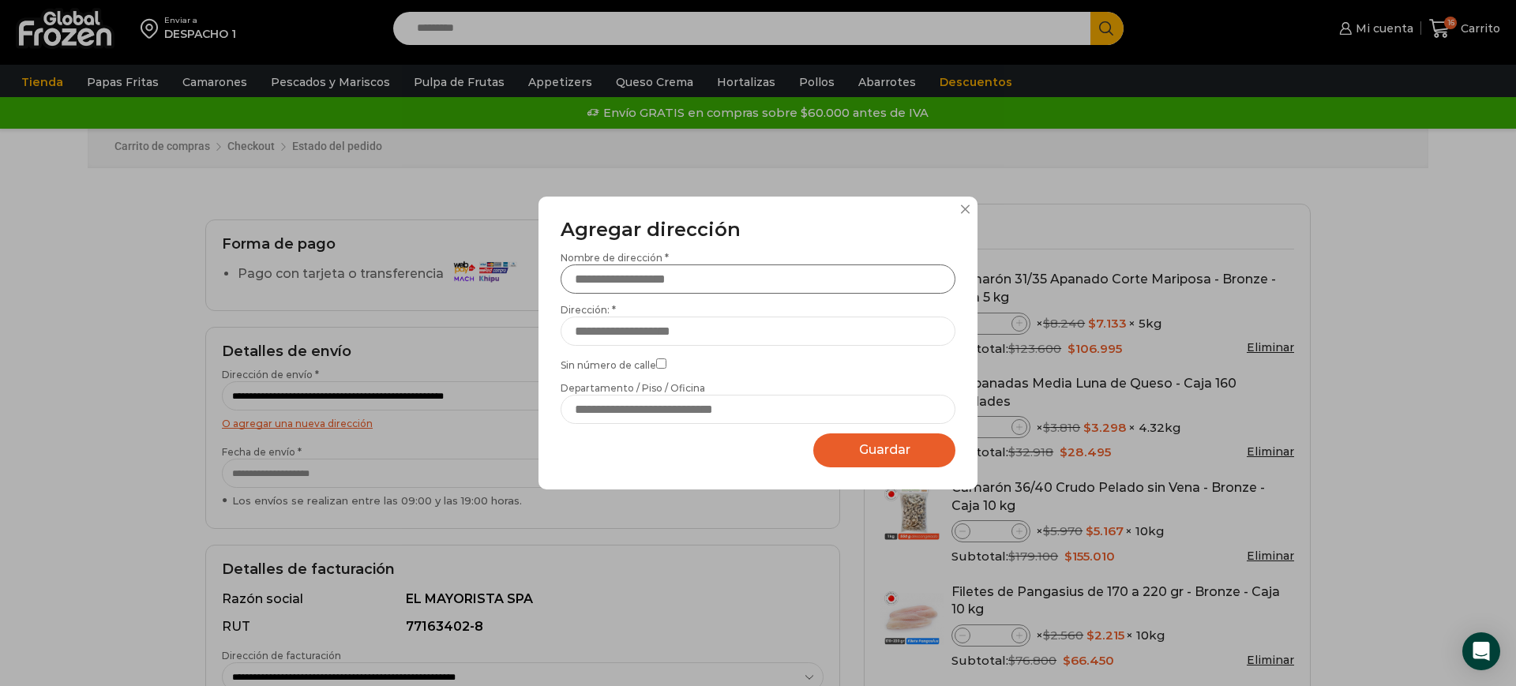
click at [746, 278] on input "Nombre de dirección *" at bounding box center [758, 279] width 395 height 29
type input "**********"
click at [616, 325] on input "Dirección: *" at bounding box center [758, 331] width 395 height 29
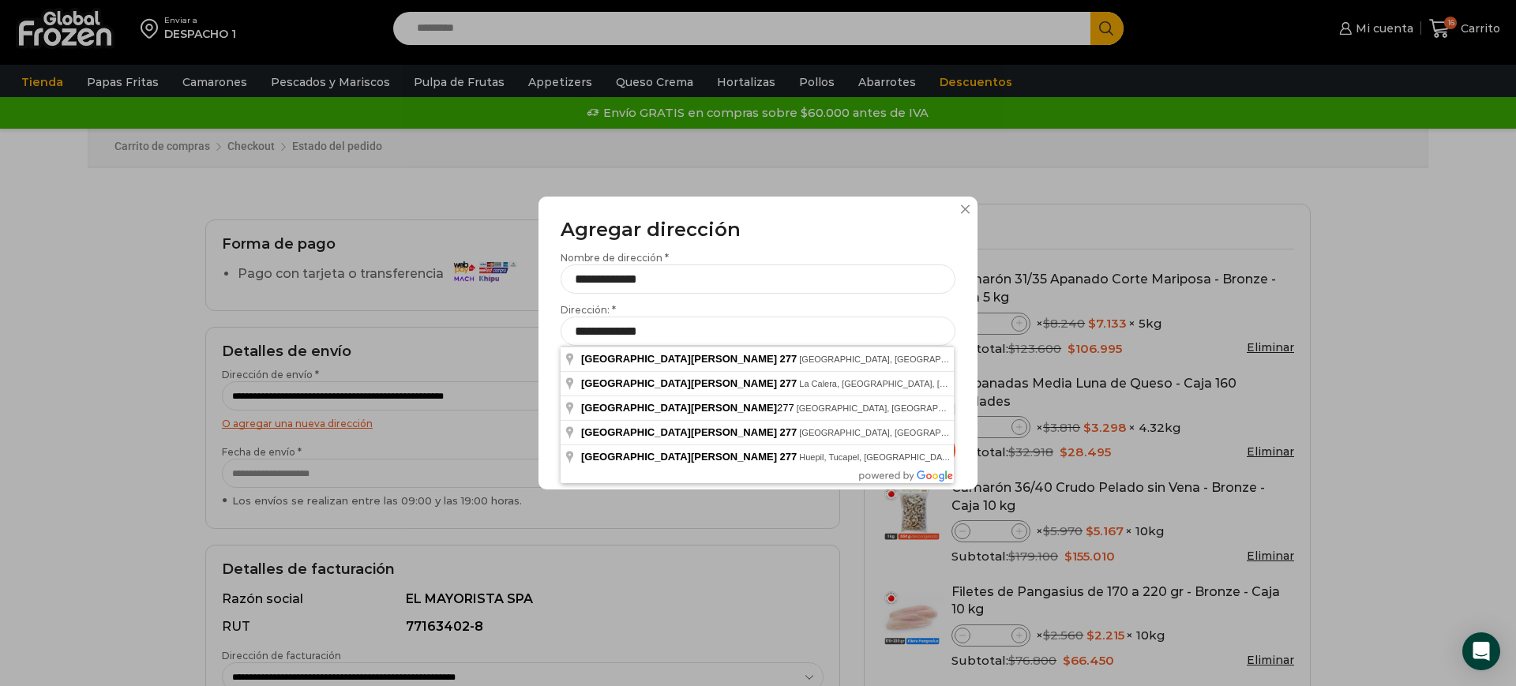
type input "**********"
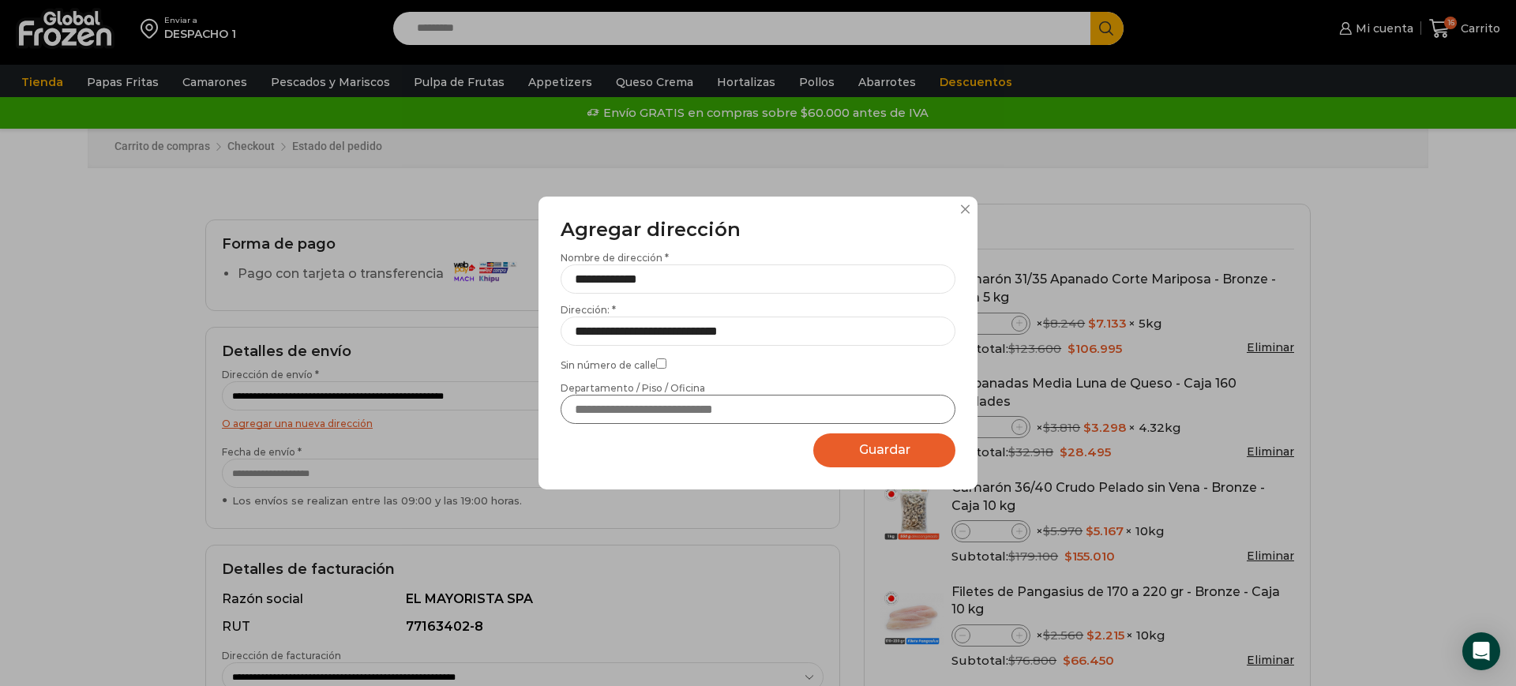
click at [659, 415] on input "Departamento / Piso / Oficina" at bounding box center [758, 409] width 395 height 29
type input "**********"
click at [882, 445] on span "Guardar" at bounding box center [884, 449] width 51 height 15
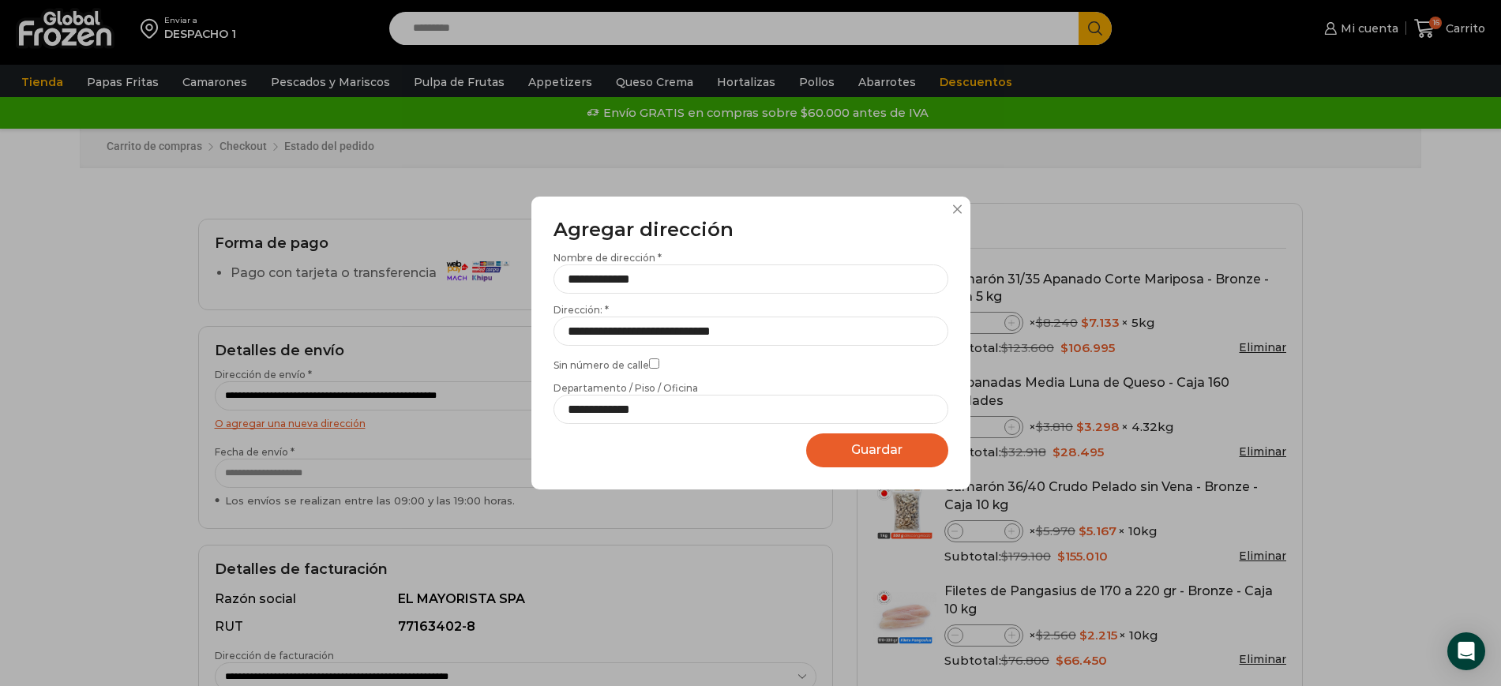
select select "*******"
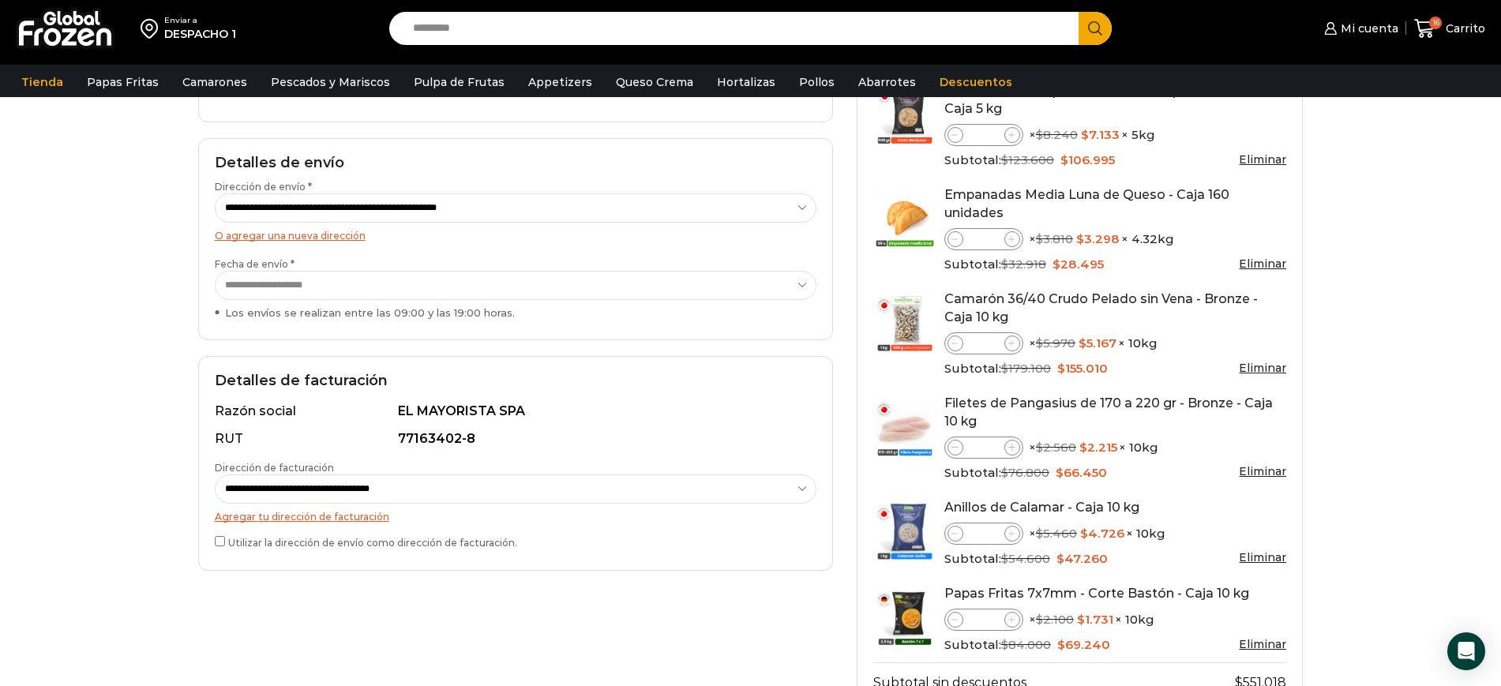
scroll to position [197, 0]
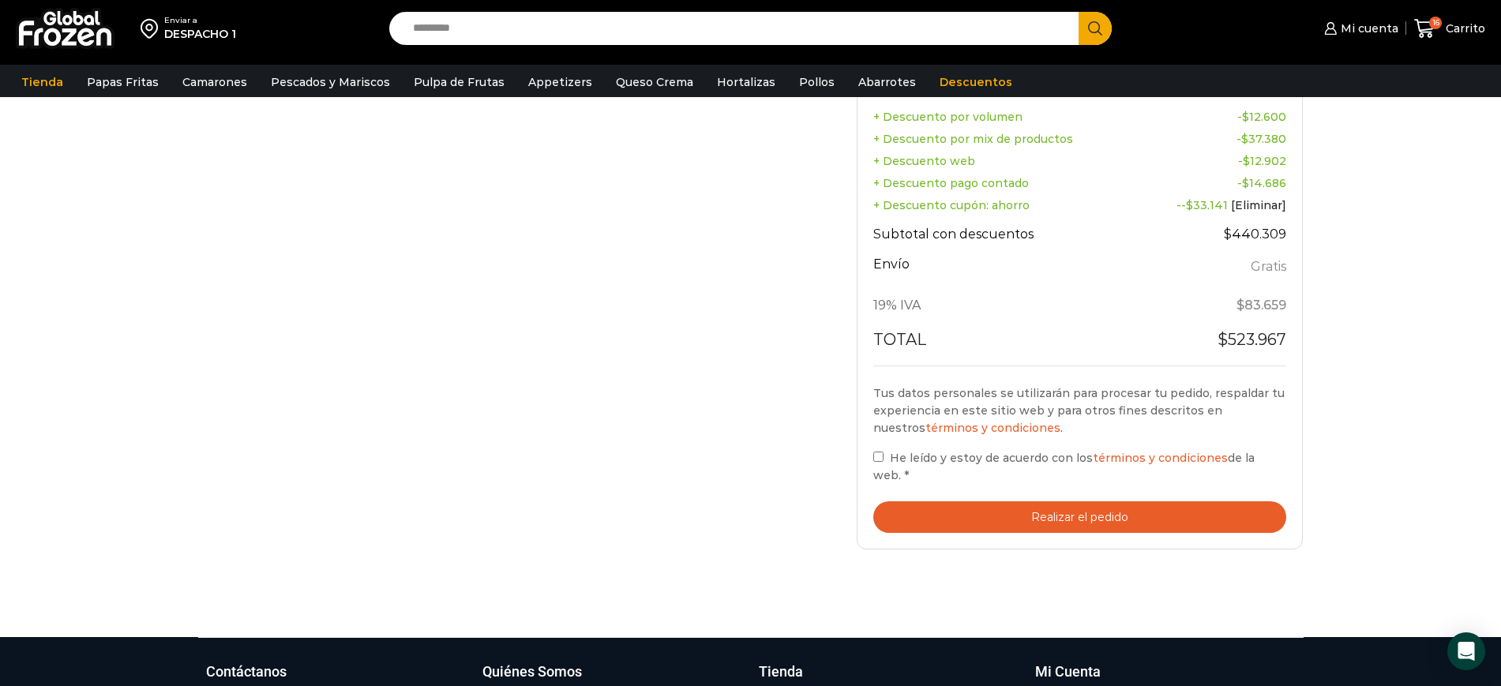
scroll to position [791, 0]
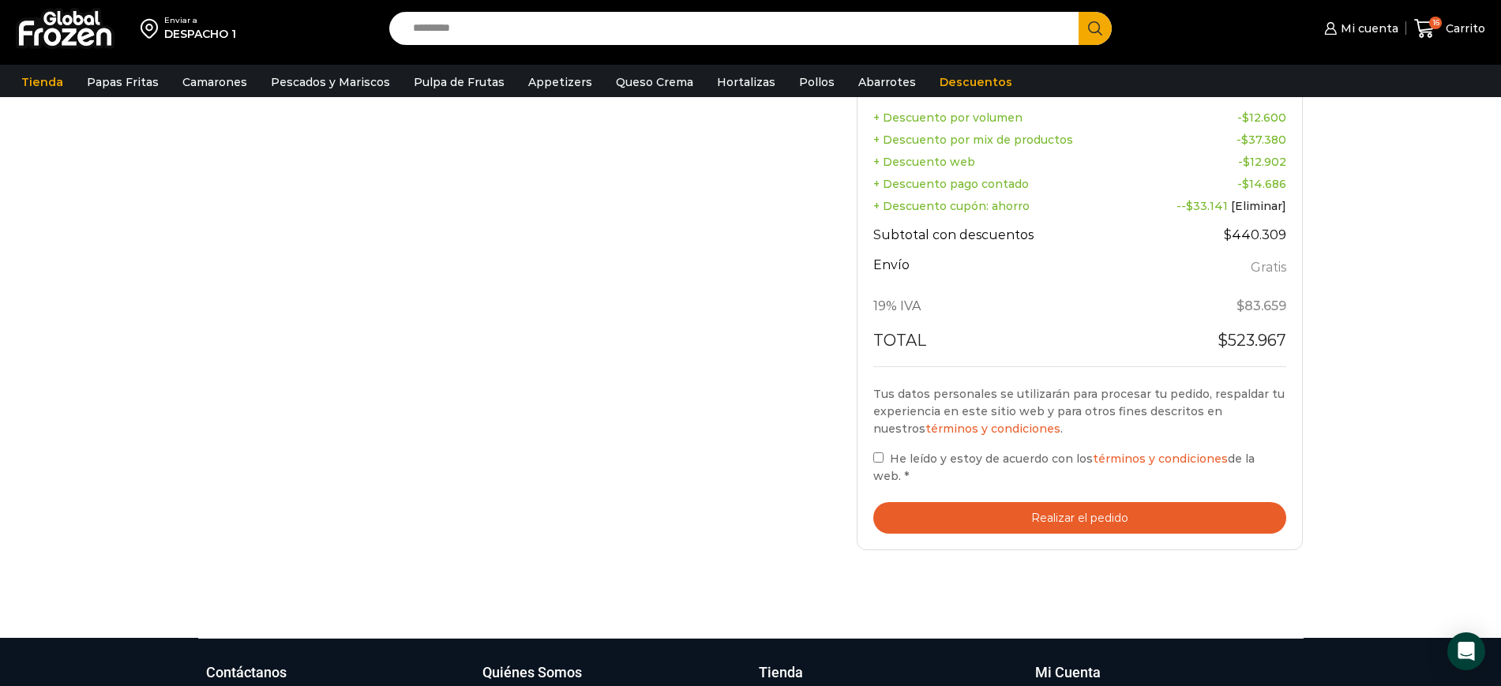
click at [1054, 502] on button "Realizar el pedido" at bounding box center [1080, 518] width 414 height 32
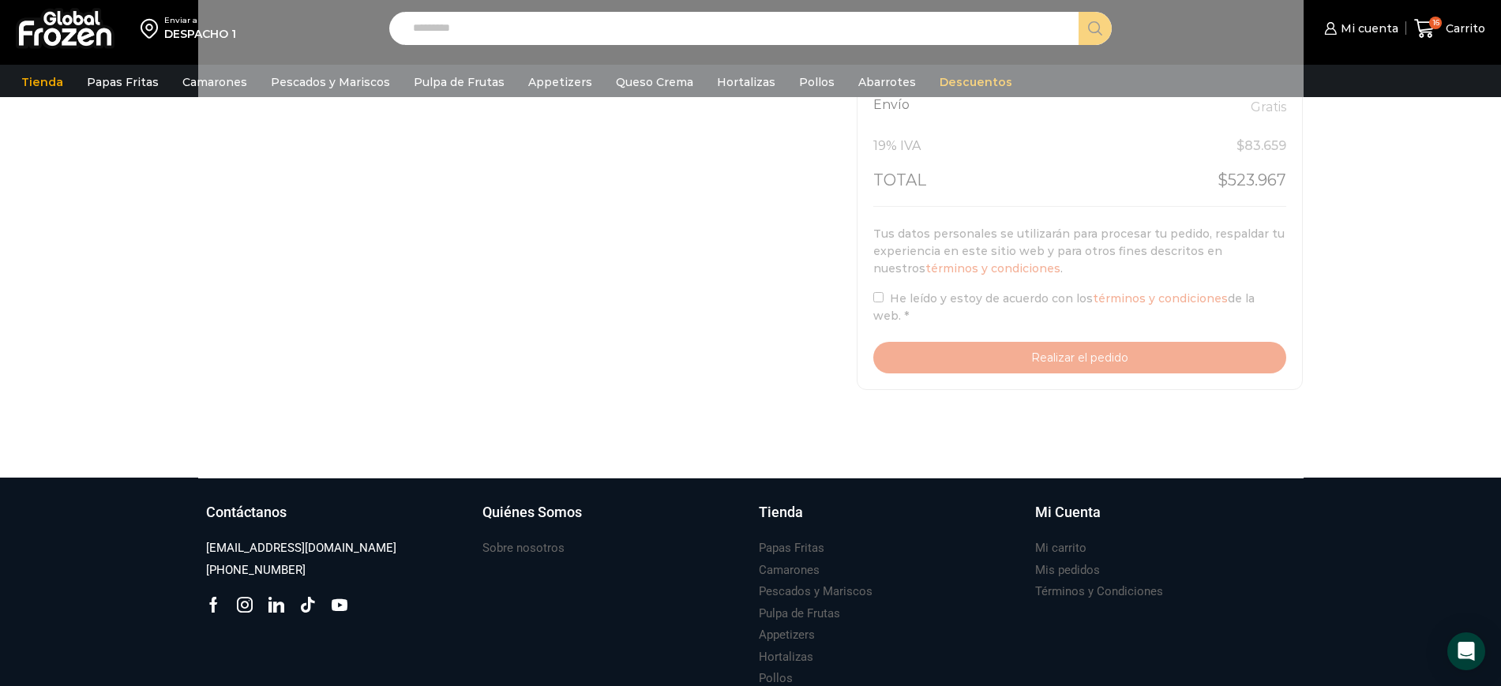
scroll to position [945, 0]
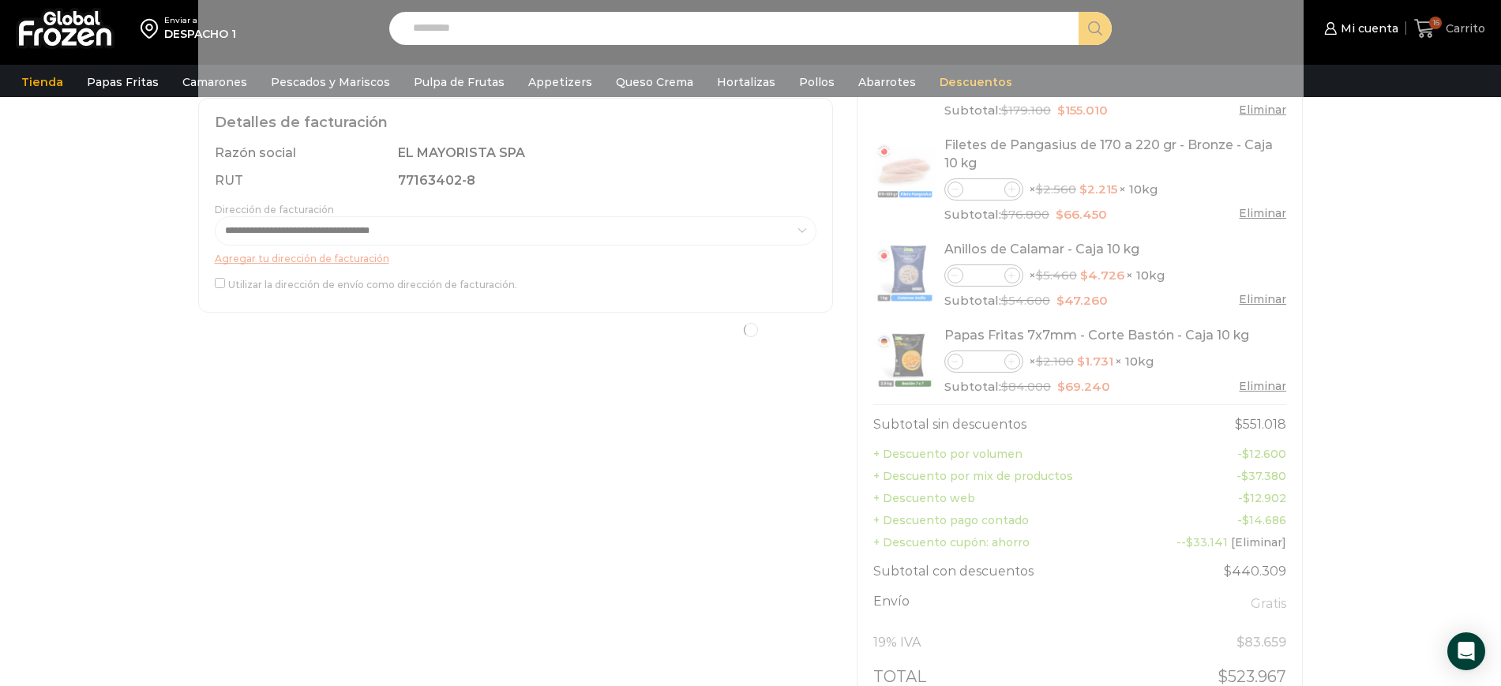
scroll to position [453, 0]
click at [1460, 25] on span "Carrito" at bounding box center [1463, 29] width 43 height 16
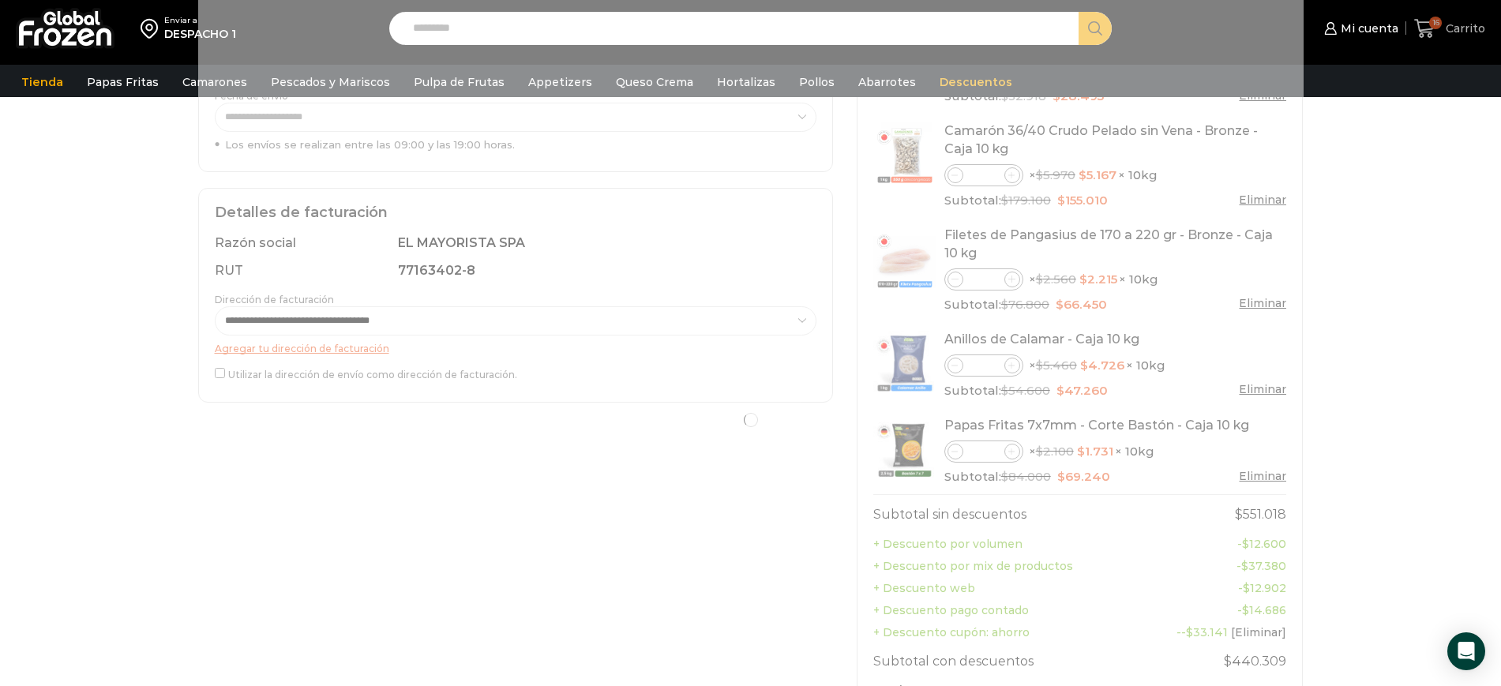
scroll to position [0, 0]
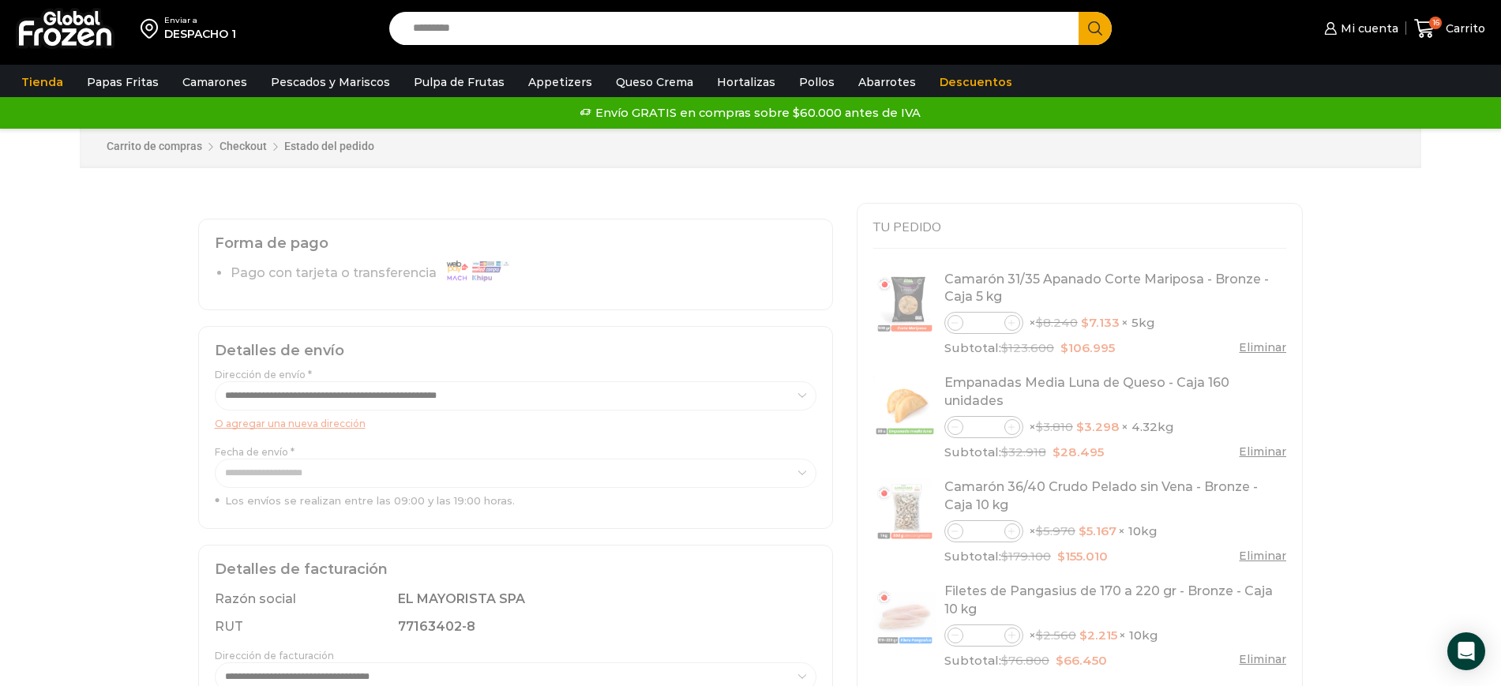
click at [1452, 24] on span "Carrito" at bounding box center [1463, 29] width 43 height 16
click at [1437, 28] on span "16" at bounding box center [1428, 28] width 28 height 21
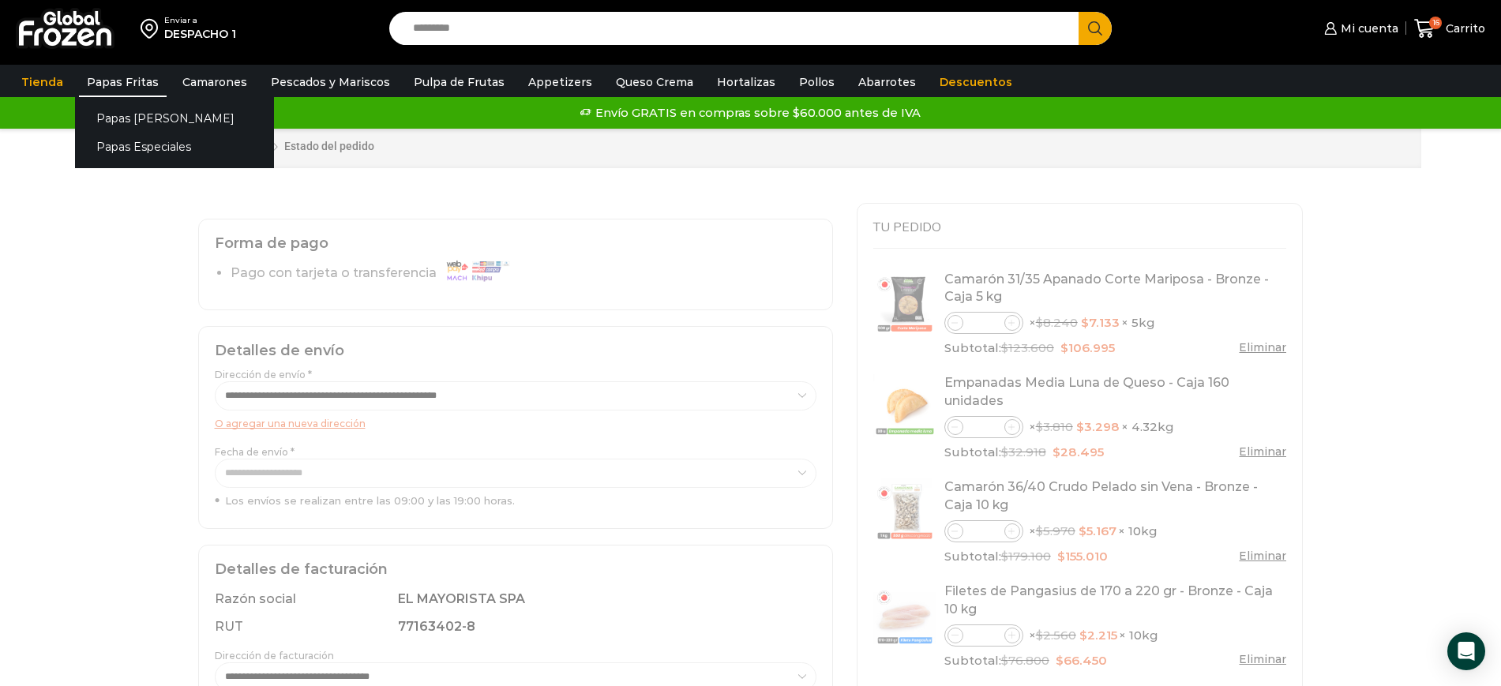
click at [116, 81] on link "Papas Fritas" at bounding box center [123, 82] width 88 height 30
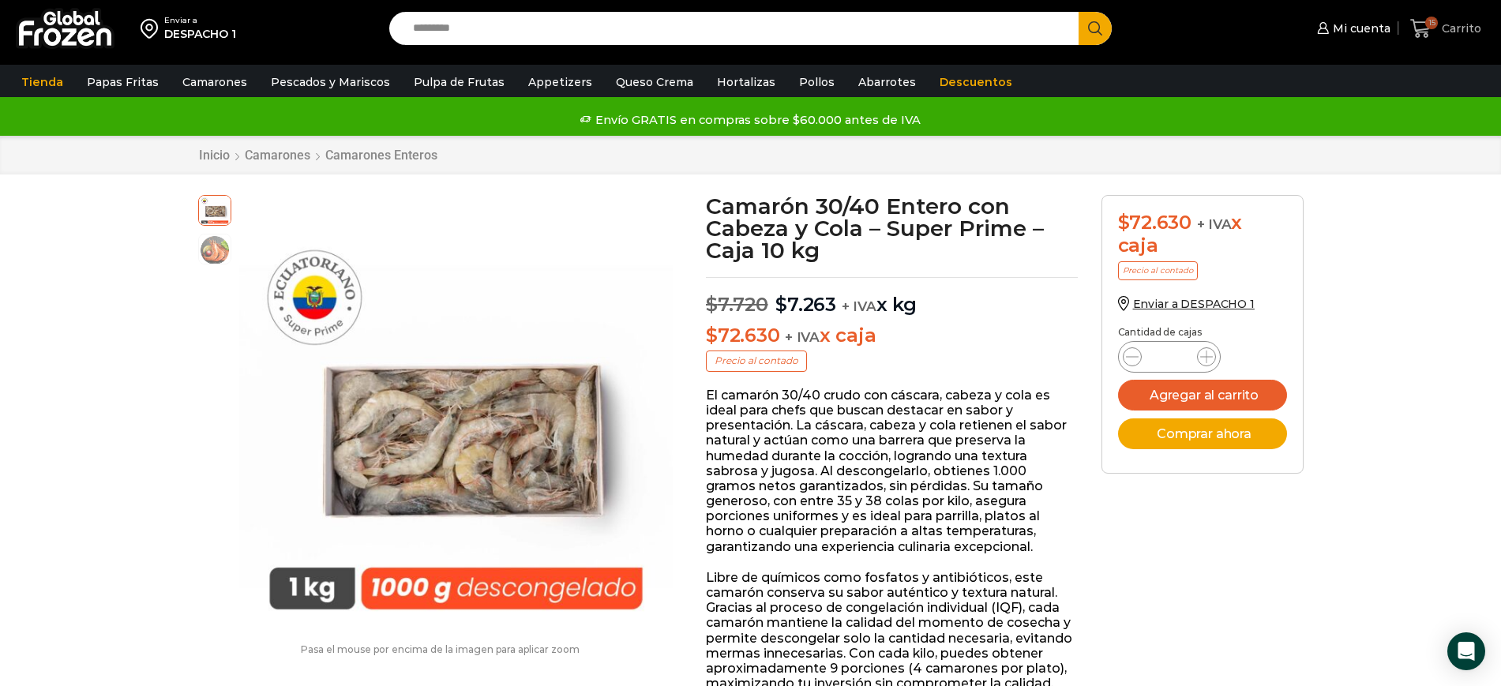
click at [1423, 25] on icon at bounding box center [1421, 28] width 21 height 21
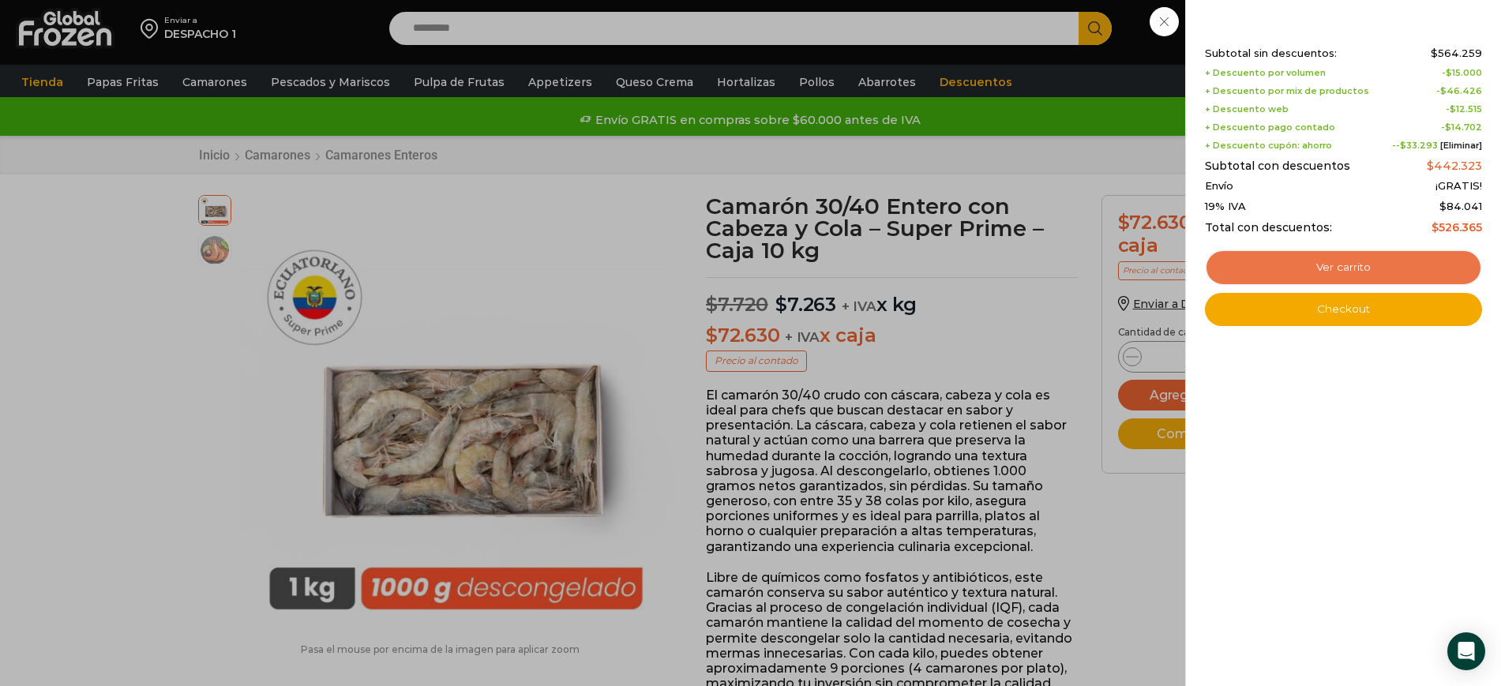
click at [1308, 261] on link "Ver carrito" at bounding box center [1343, 268] width 277 height 36
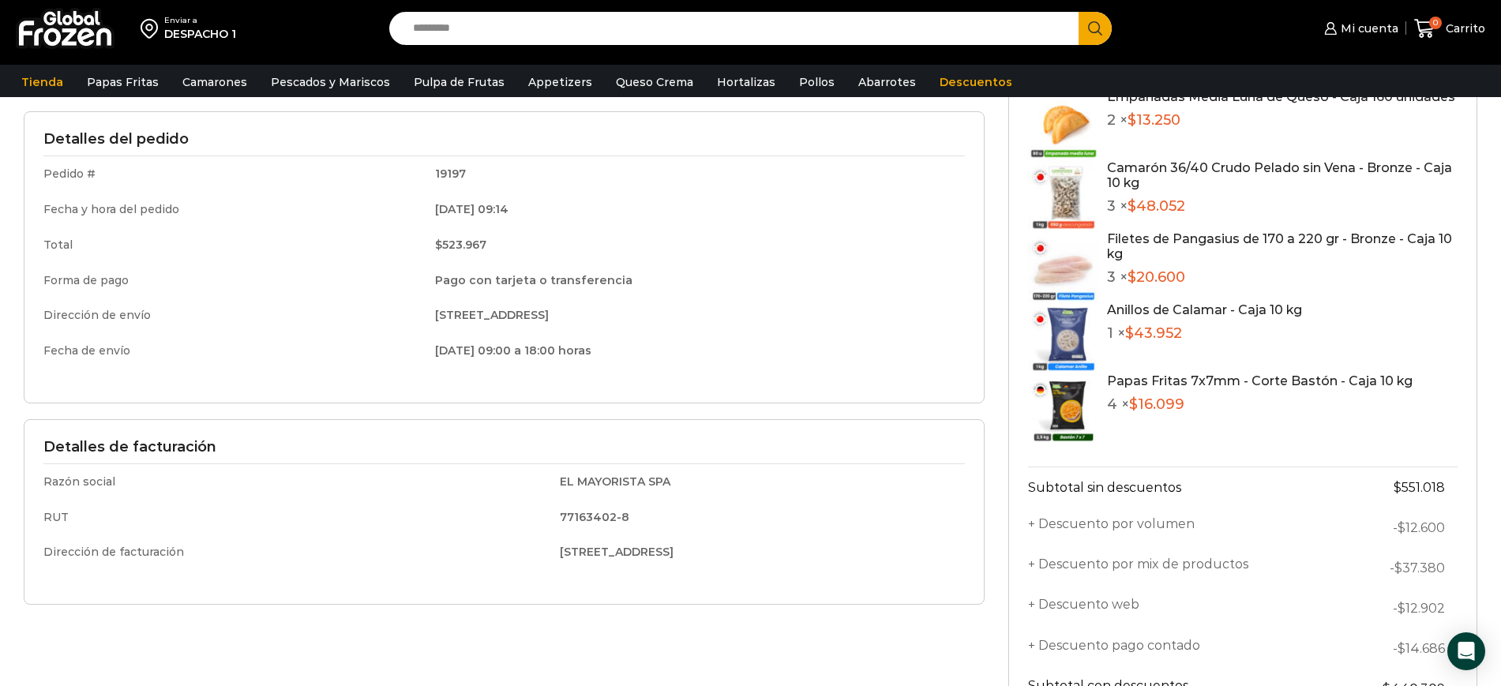
scroll to position [96, 0]
